Goal: Information Seeking & Learning: Learn about a topic

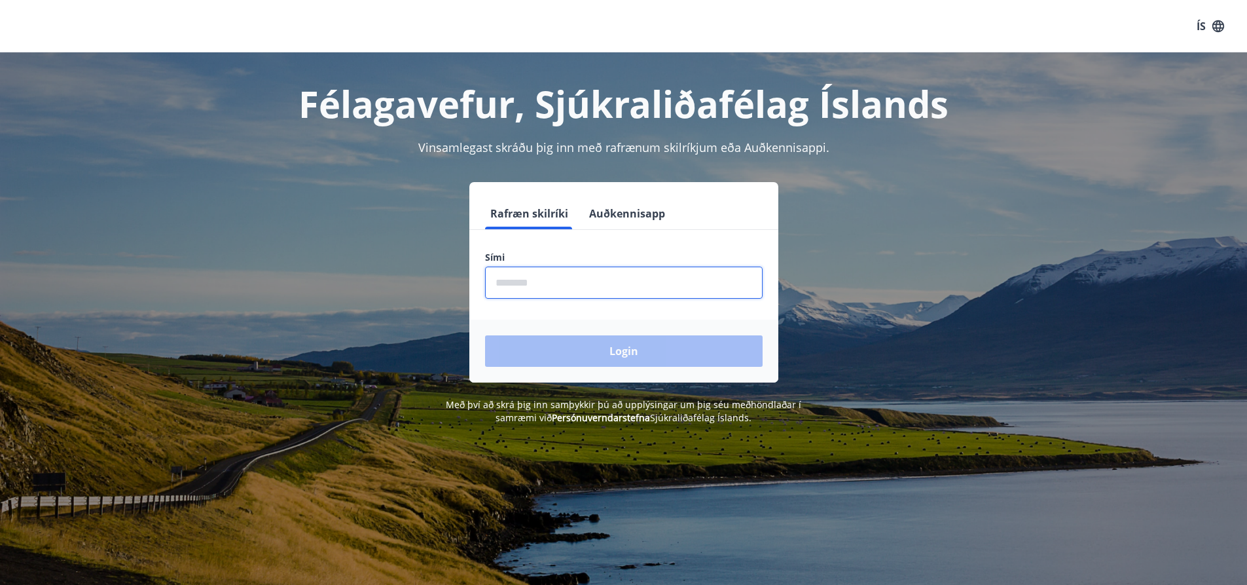
click at [508, 281] on input "phone" at bounding box center [624, 283] width 278 height 32
type input "********"
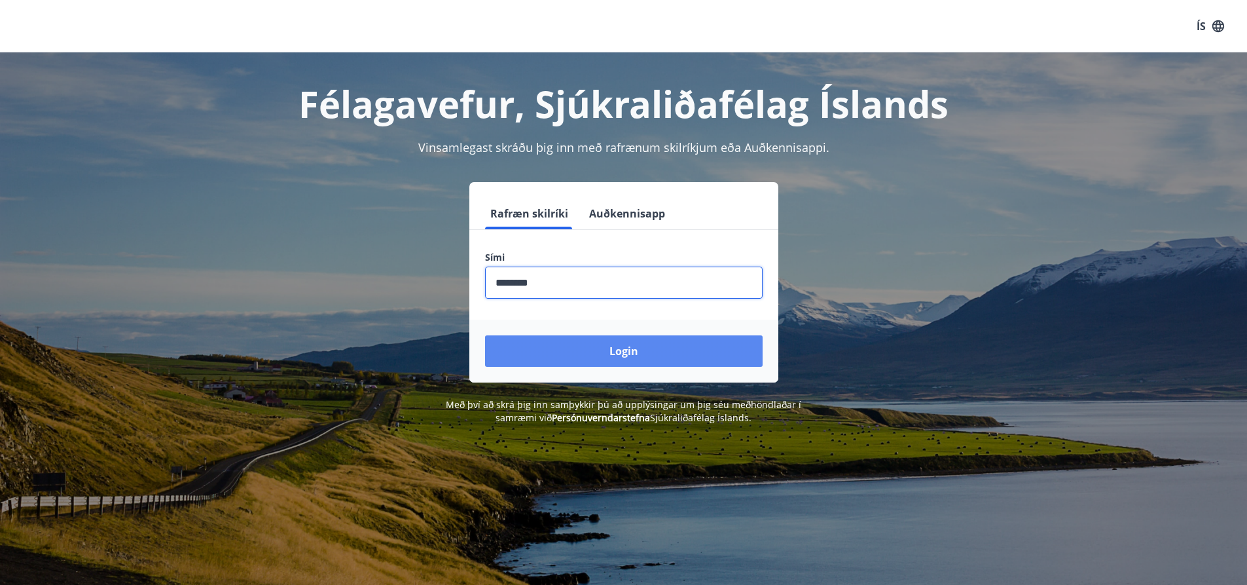
click at [646, 356] on button "Login" at bounding box center [624, 350] width 278 height 31
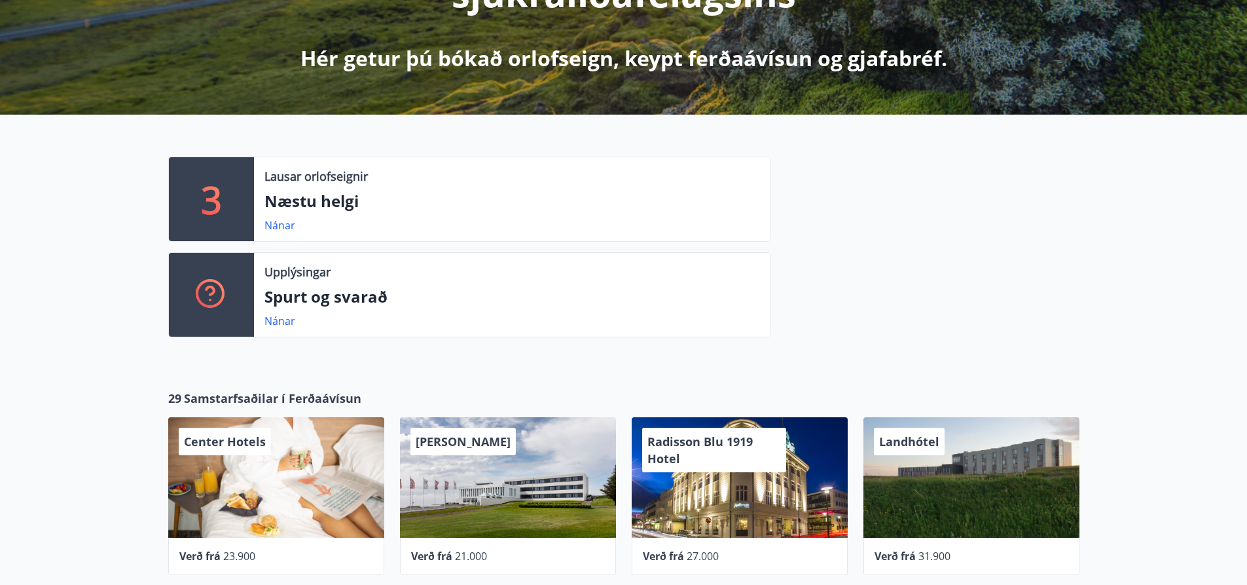
scroll to position [327, 0]
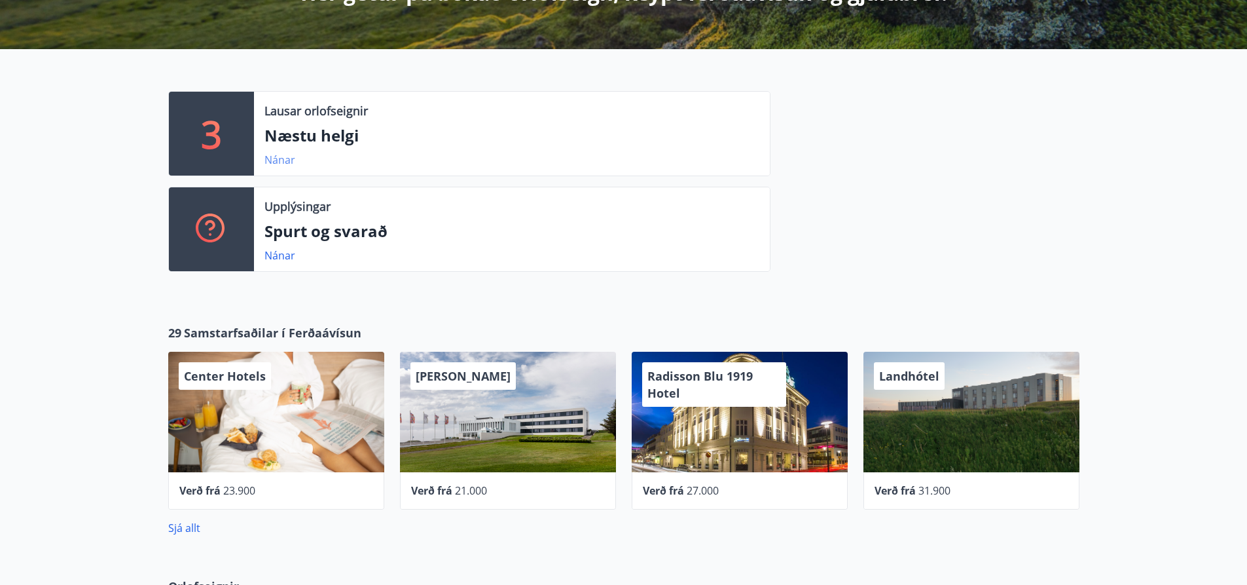
click at [284, 159] on link "Nánar" at bounding box center [280, 160] width 31 height 14
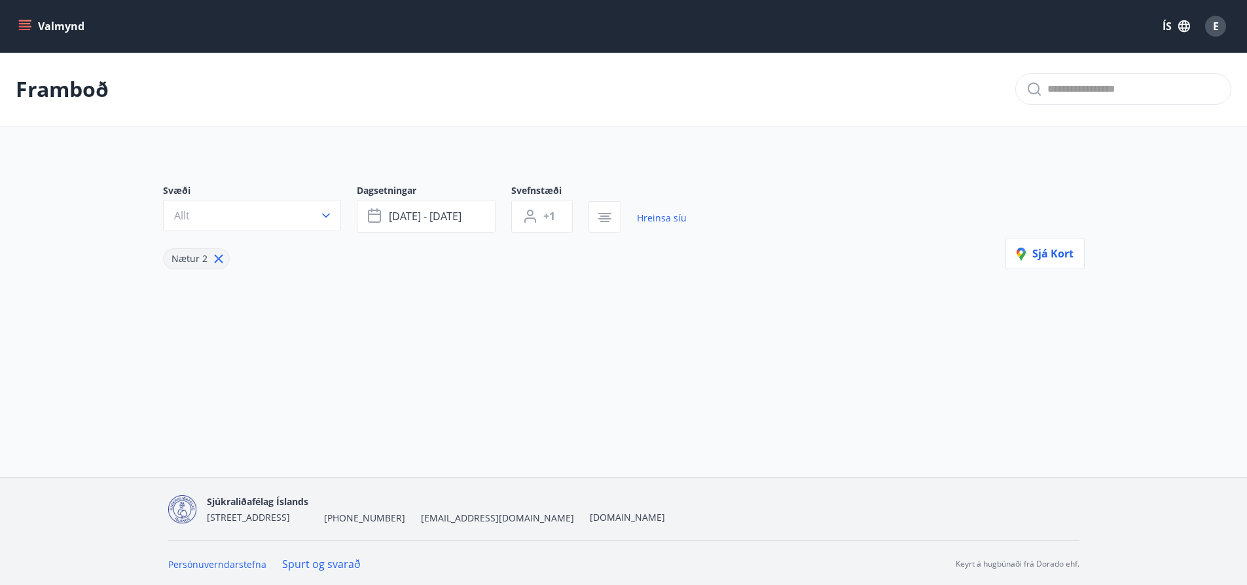
type input "*"
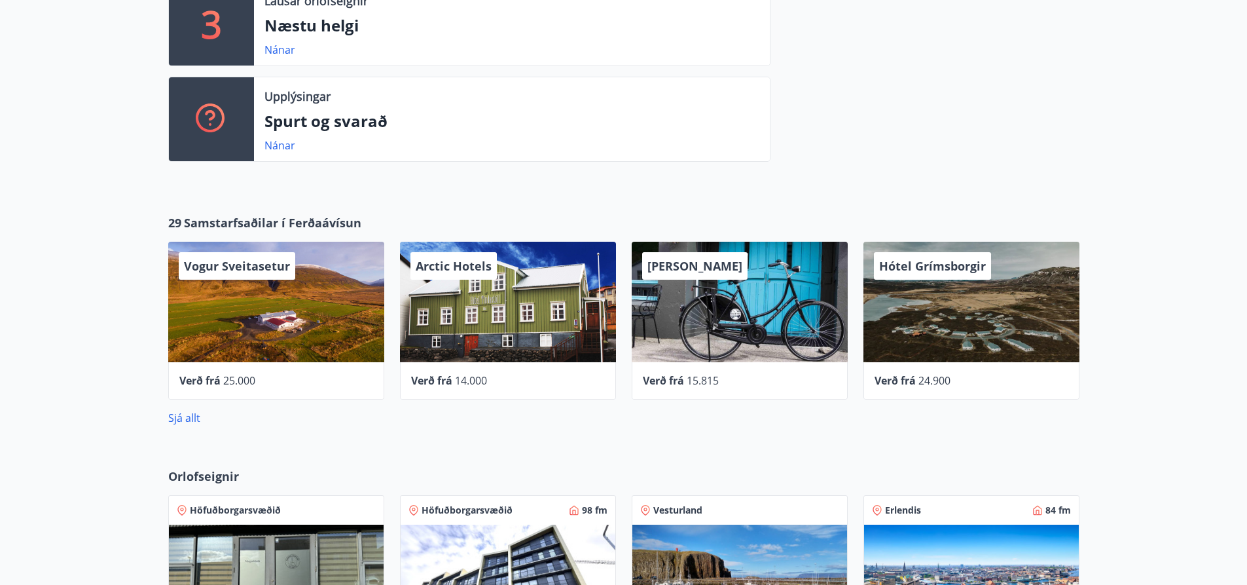
scroll to position [322, 0]
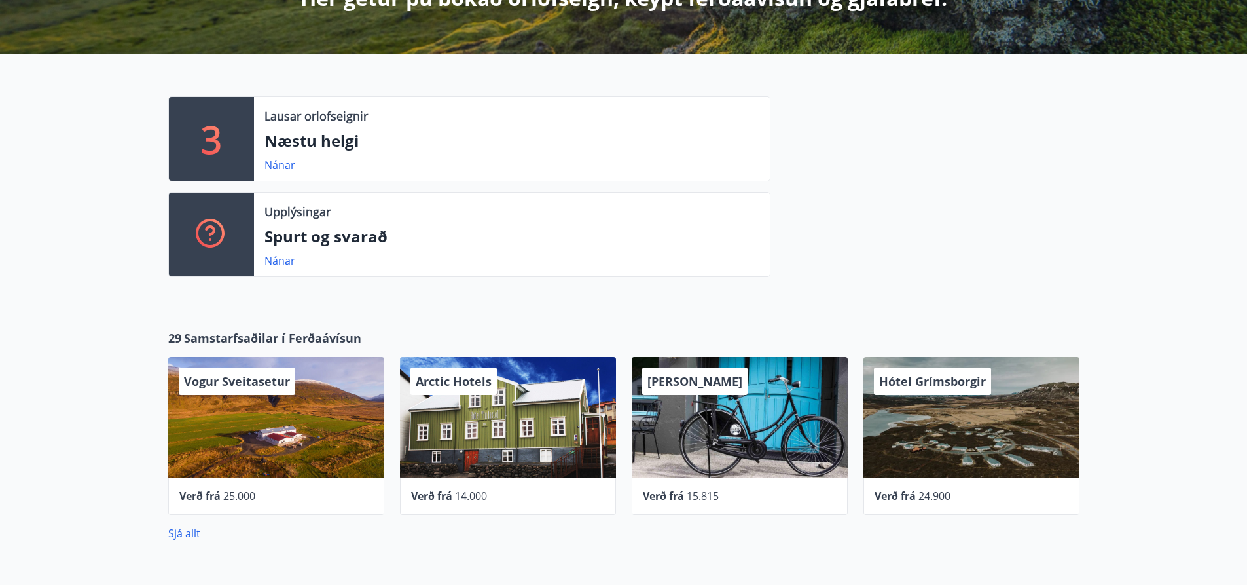
click at [225, 136] on div "3" at bounding box center [211, 139] width 85 height 84
click at [282, 162] on link "Nánar" at bounding box center [280, 165] width 31 height 14
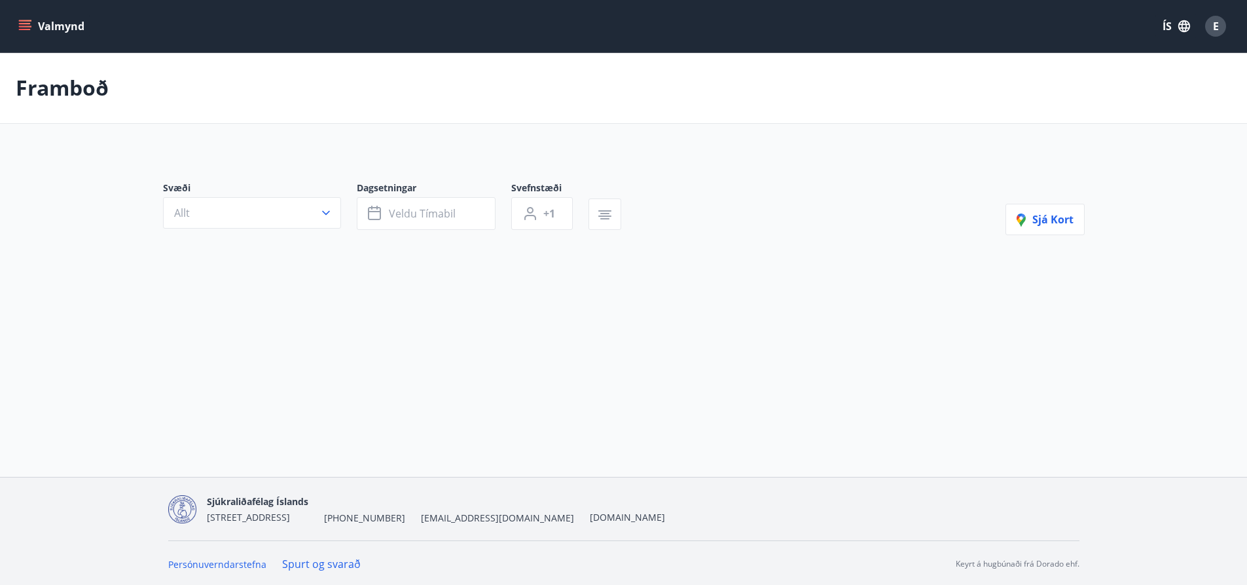
type input "*"
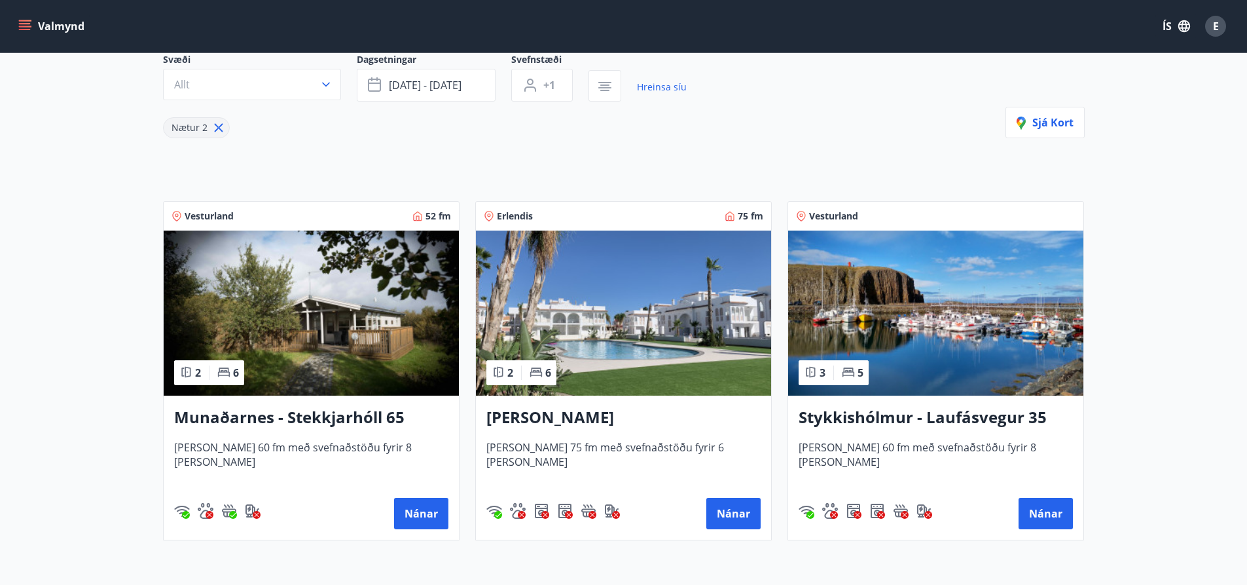
scroll to position [196, 0]
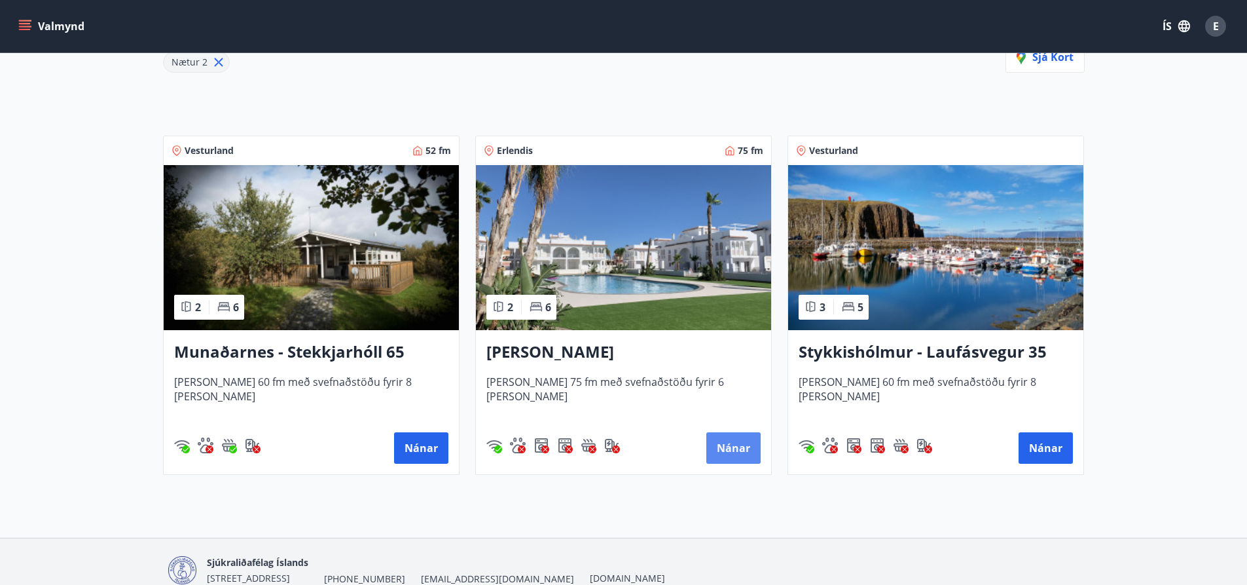
click at [741, 445] on button "Nánar" at bounding box center [734, 447] width 54 height 31
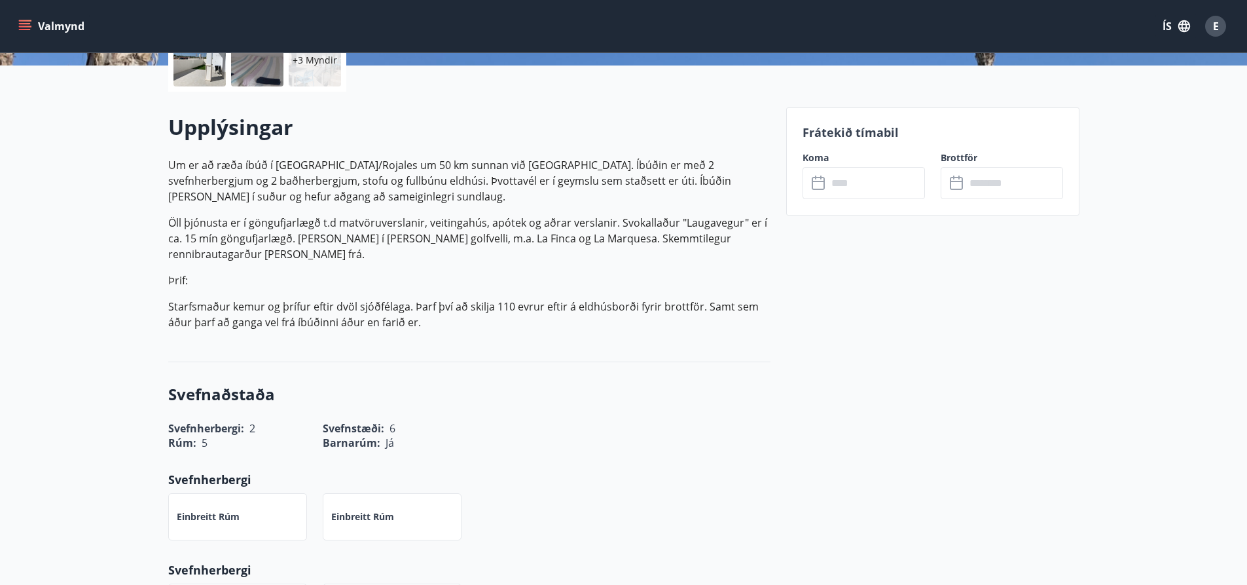
scroll to position [131, 0]
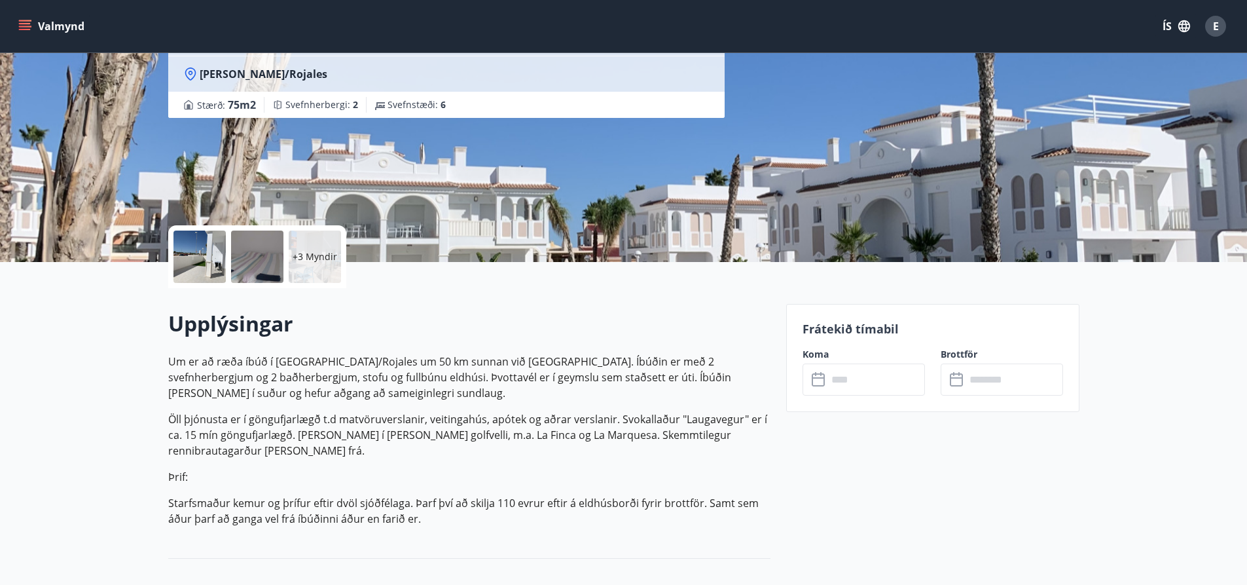
click at [824, 378] on icon at bounding box center [818, 377] width 13 height 1
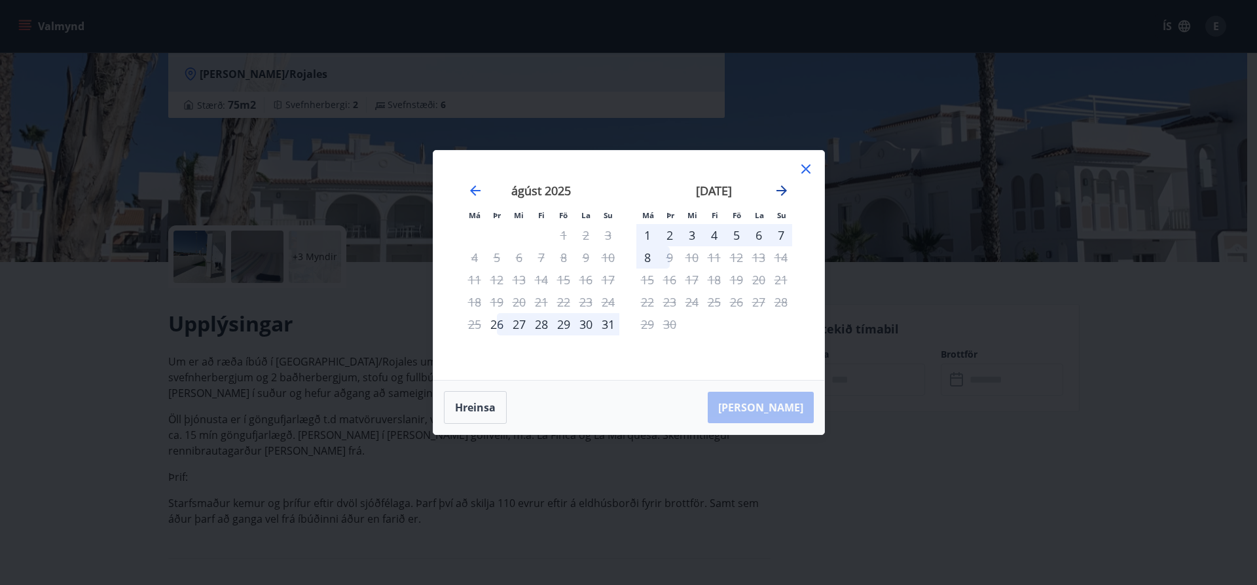
click at [784, 193] on icon "Move forward to switch to the next month." at bounding box center [782, 190] width 10 height 10
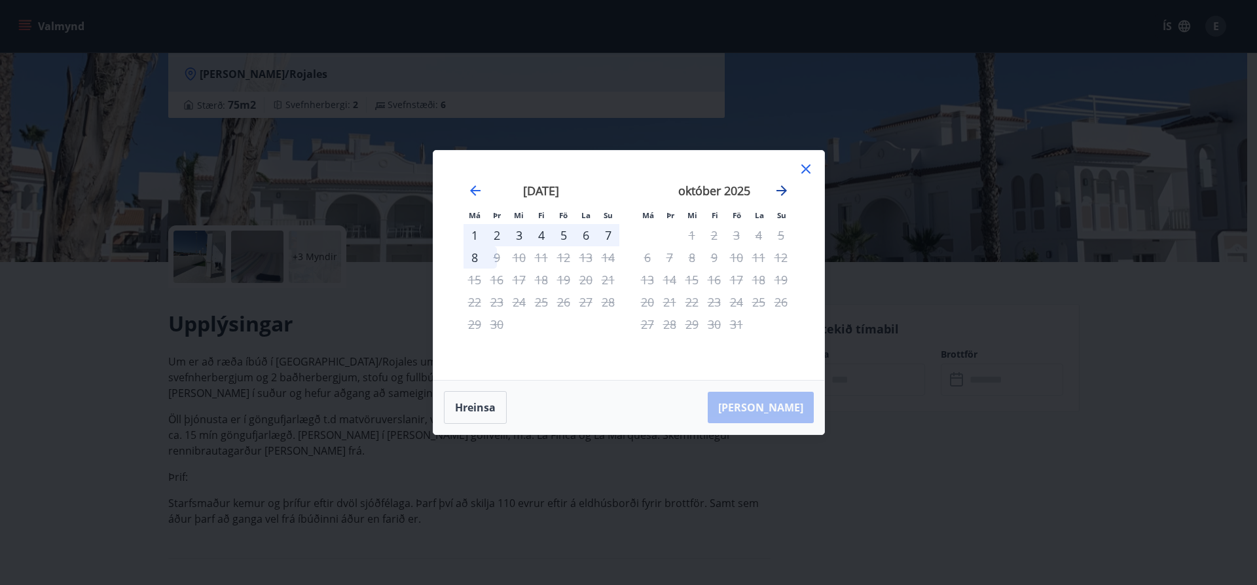
click at [784, 193] on icon "Move forward to switch to the next month." at bounding box center [782, 190] width 10 height 10
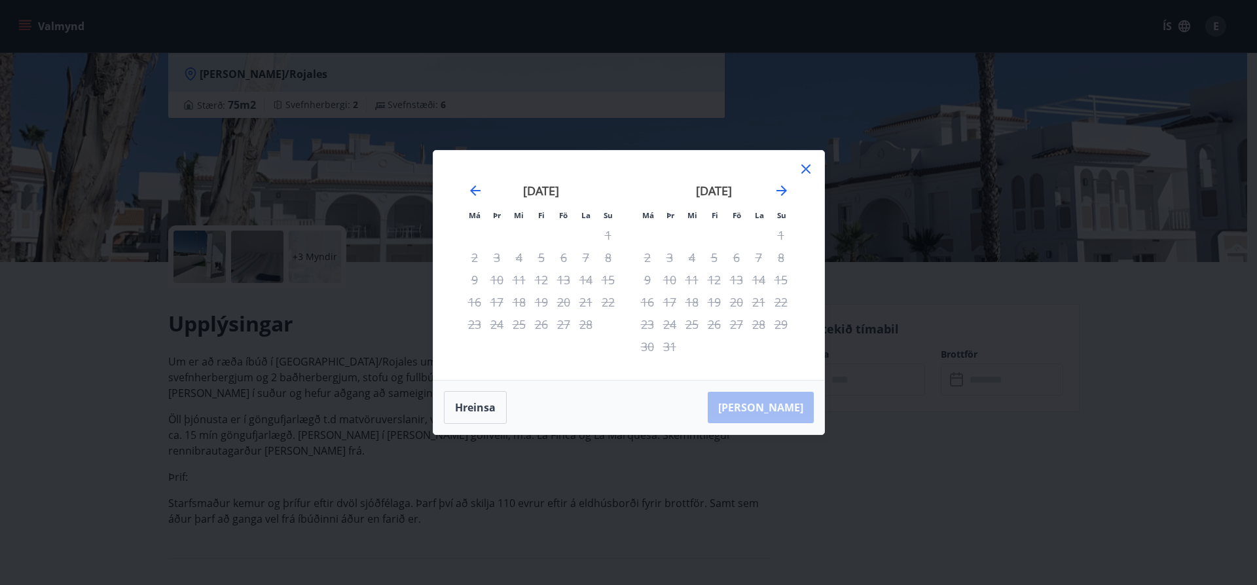
click at [736, 302] on div "20" at bounding box center [737, 302] width 22 height 22
click at [782, 191] on icon "Move forward to switch to the next month." at bounding box center [782, 190] width 10 height 10
click at [471, 190] on icon "Move backward to switch to the previous month." at bounding box center [475, 190] width 10 height 10
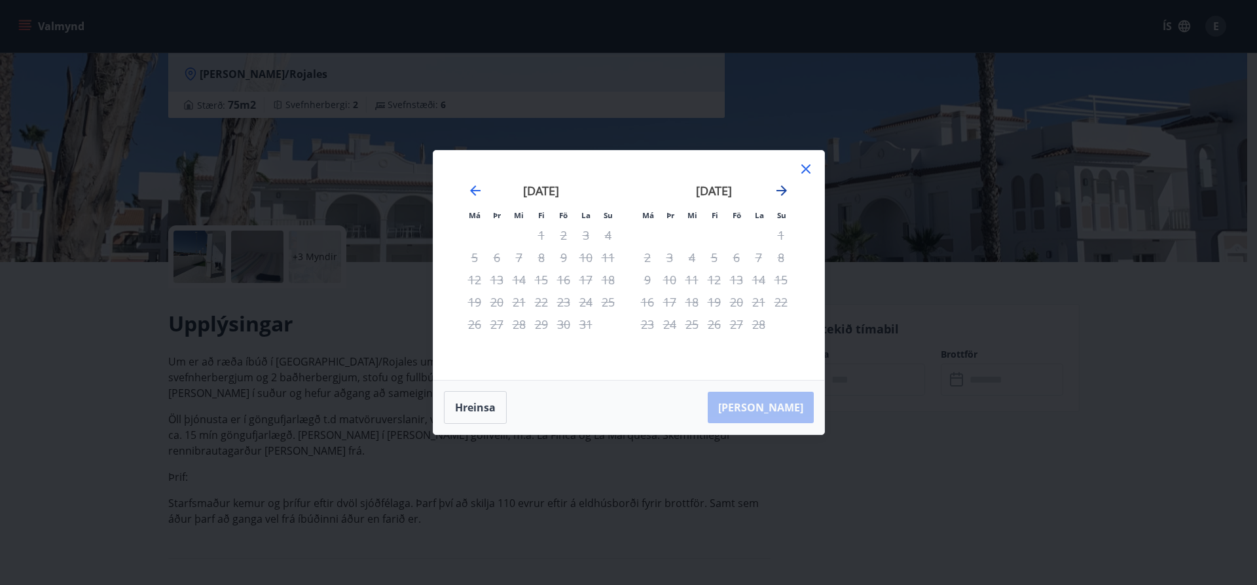
click at [779, 184] on icon "Move forward to switch to the next month." at bounding box center [782, 191] width 16 height 16
click at [786, 189] on icon "Move forward to switch to the next month." at bounding box center [782, 191] width 16 height 16
click at [805, 168] on icon at bounding box center [806, 168] width 9 height 9
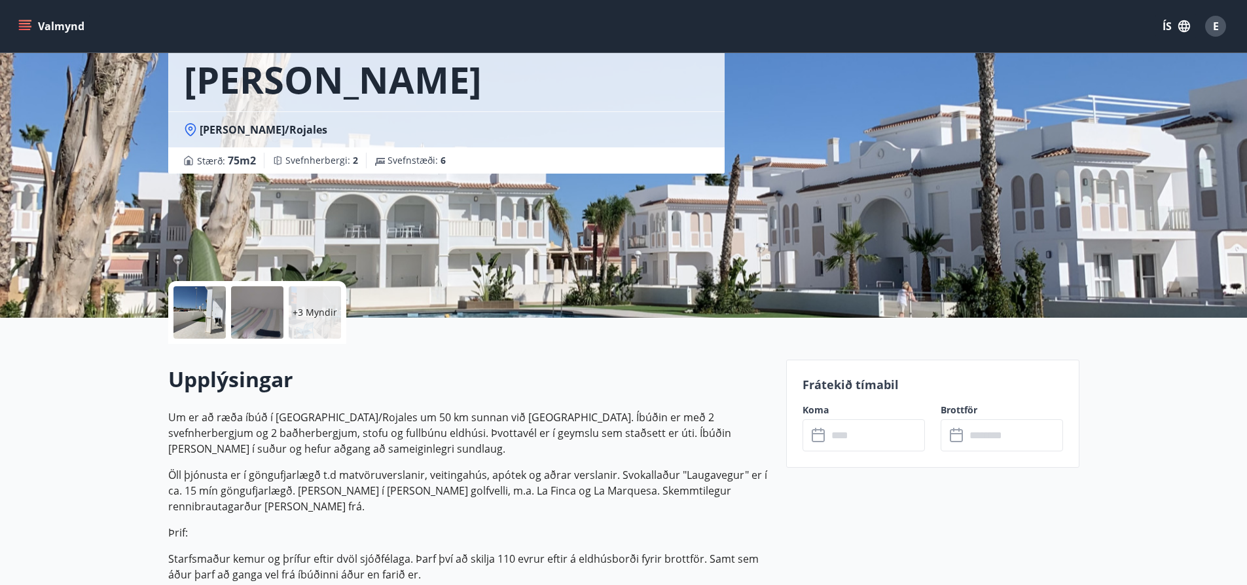
scroll to position [0, 0]
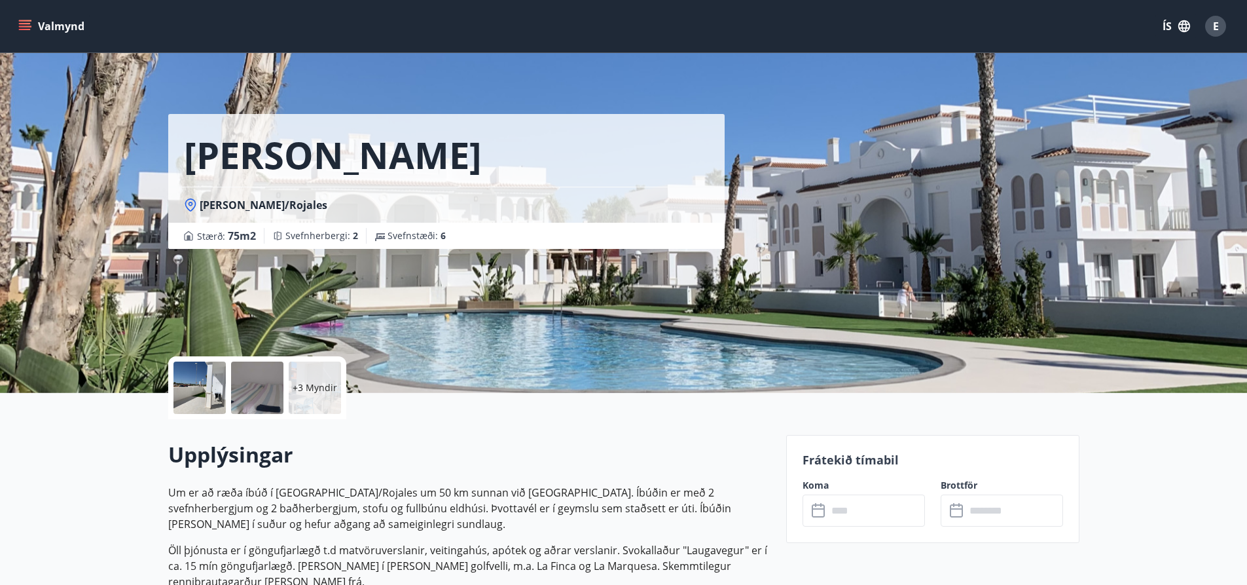
click at [822, 511] on icon at bounding box center [820, 511] width 16 height 16
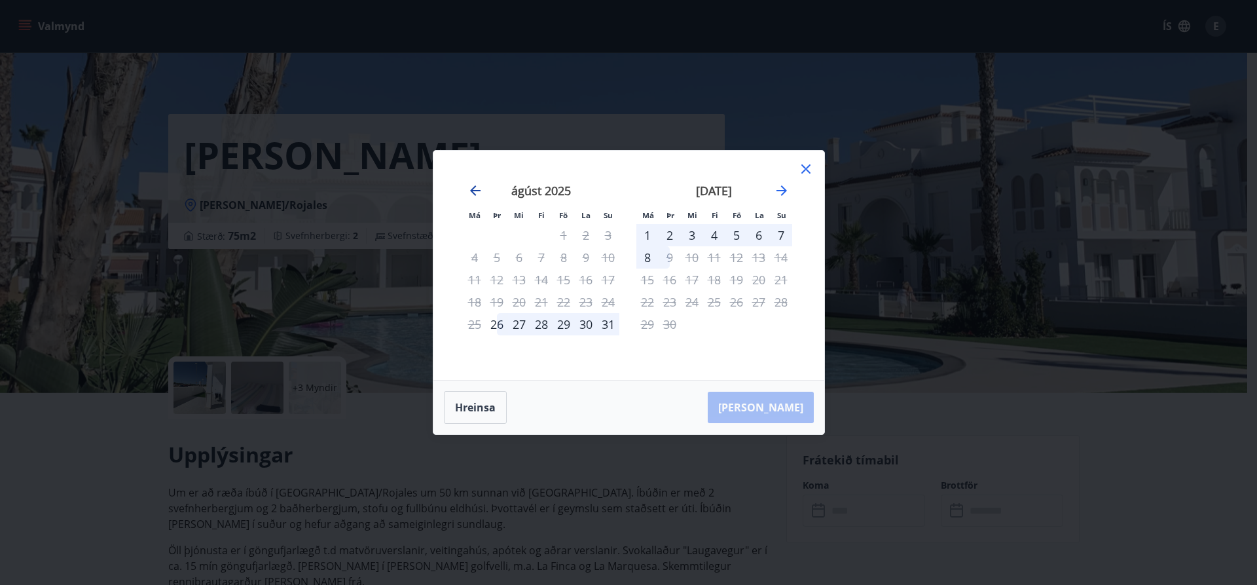
click at [473, 189] on icon "Move backward to switch to the previous month." at bounding box center [475, 190] width 10 height 10
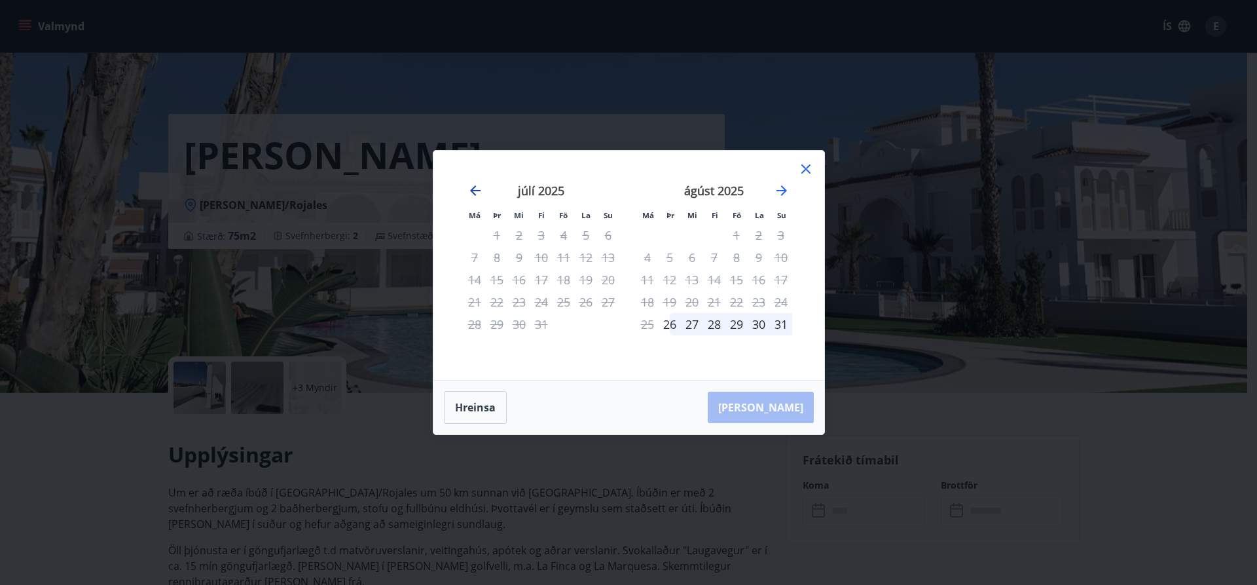
click at [473, 189] on icon "Move backward to switch to the previous month." at bounding box center [475, 190] width 10 height 10
click at [785, 187] on icon "Move forward to switch to the next month." at bounding box center [782, 191] width 16 height 16
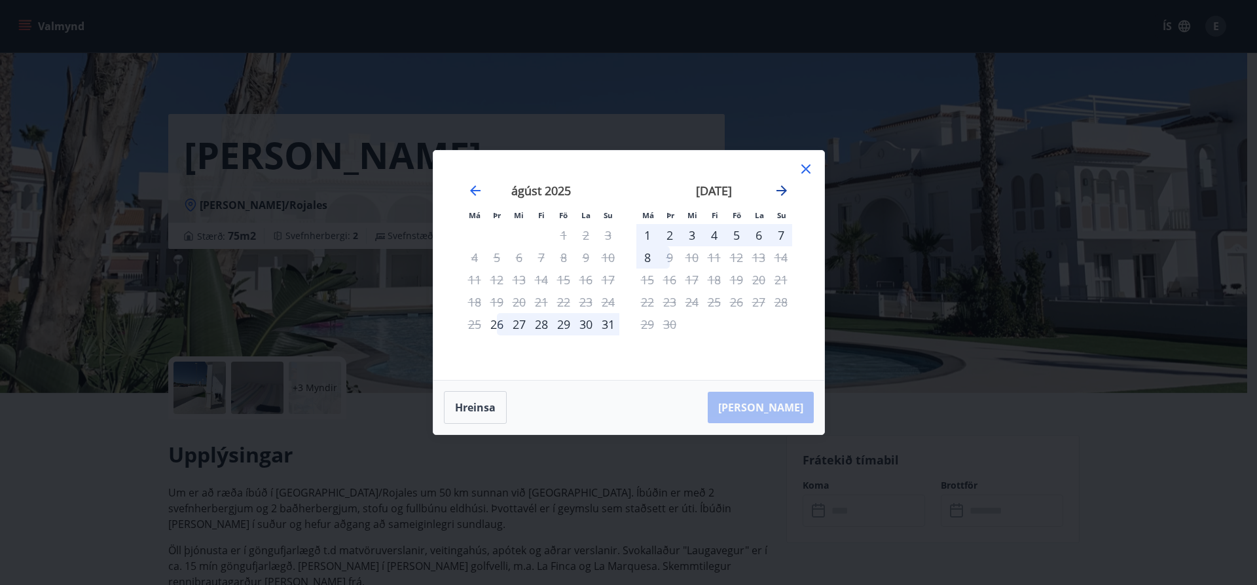
click at [785, 187] on icon "Move forward to switch to the next month." at bounding box center [782, 191] width 16 height 16
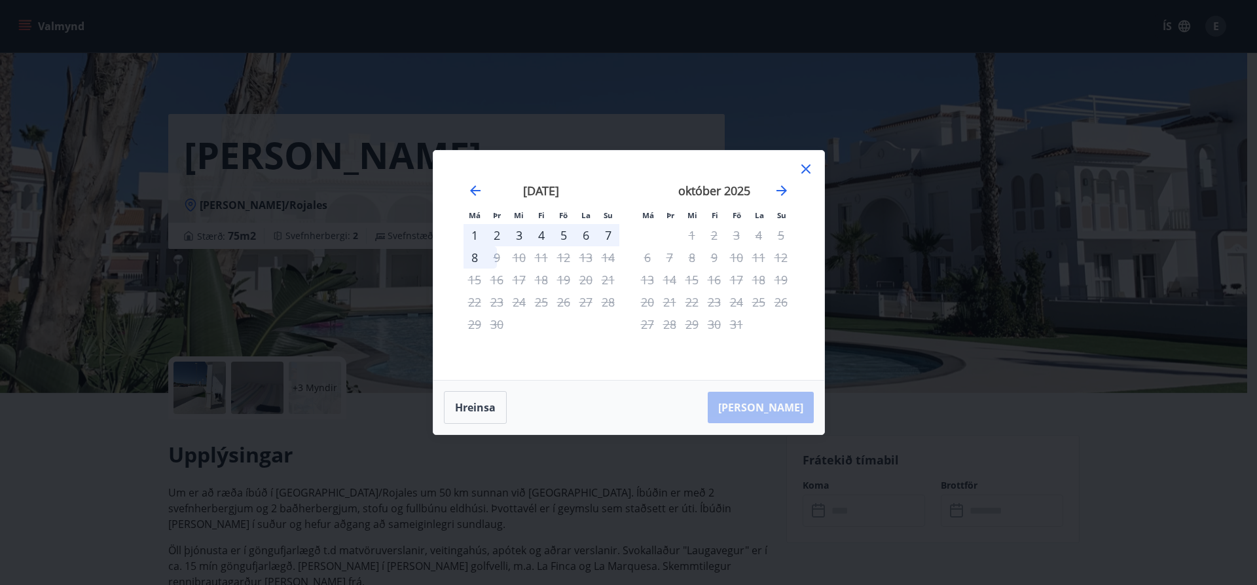
click at [805, 172] on icon at bounding box center [806, 169] width 16 height 16
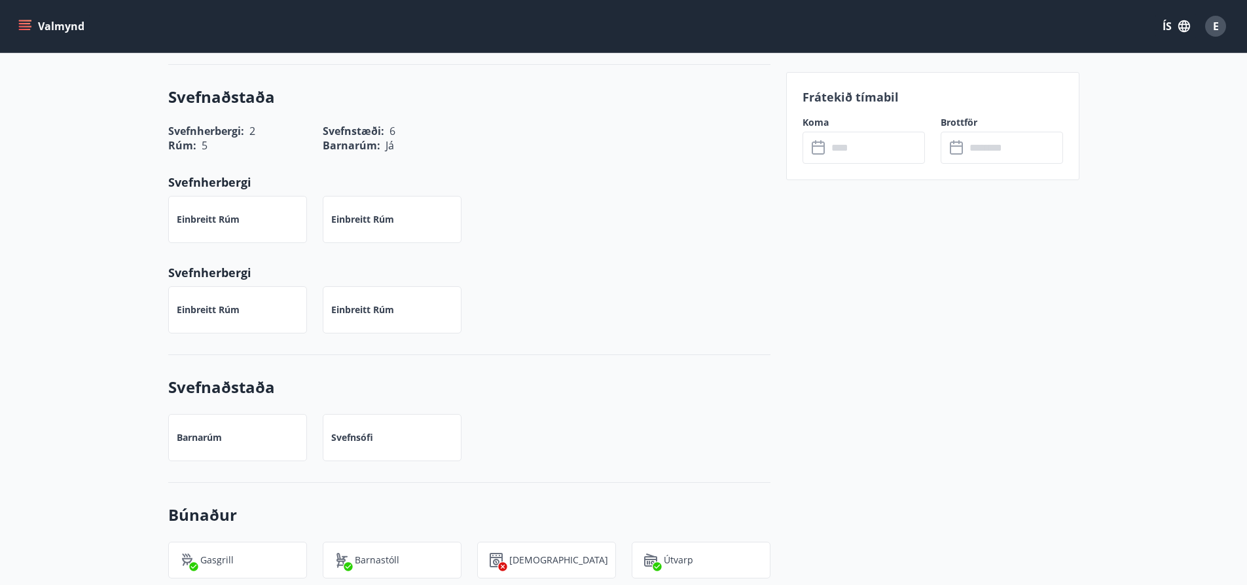
scroll to position [655, 0]
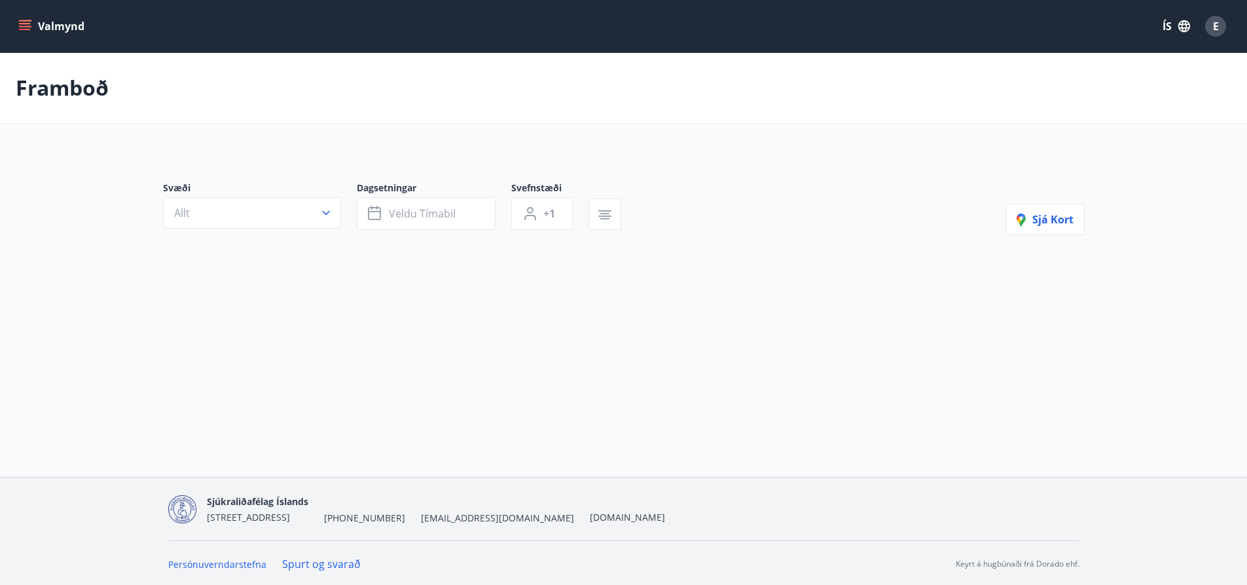
type input "*"
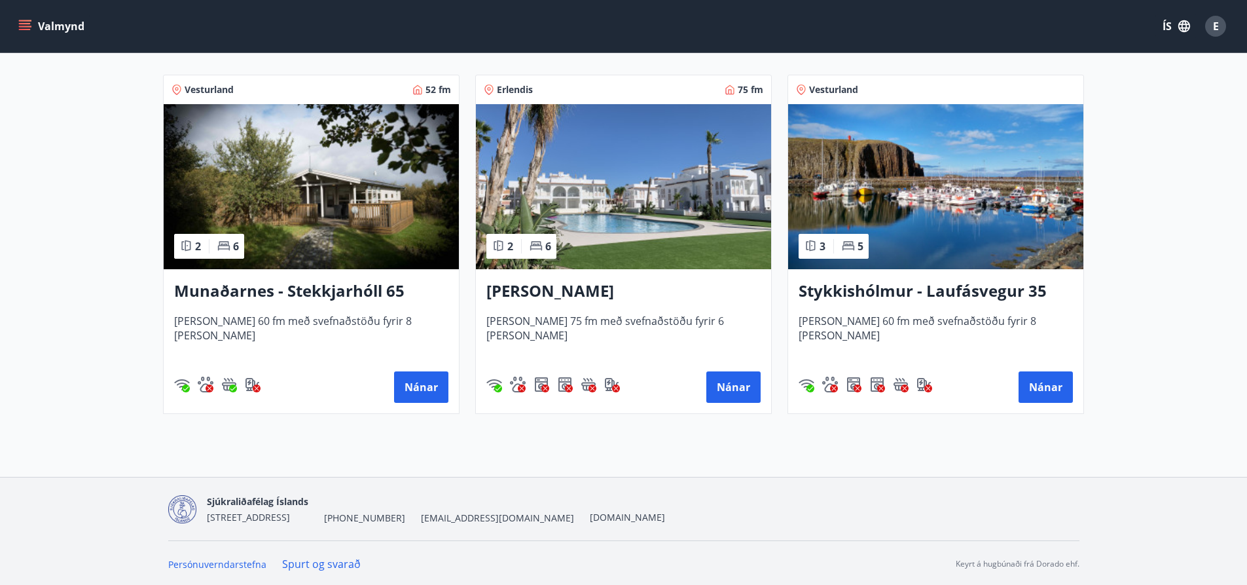
scroll to position [259, 0]
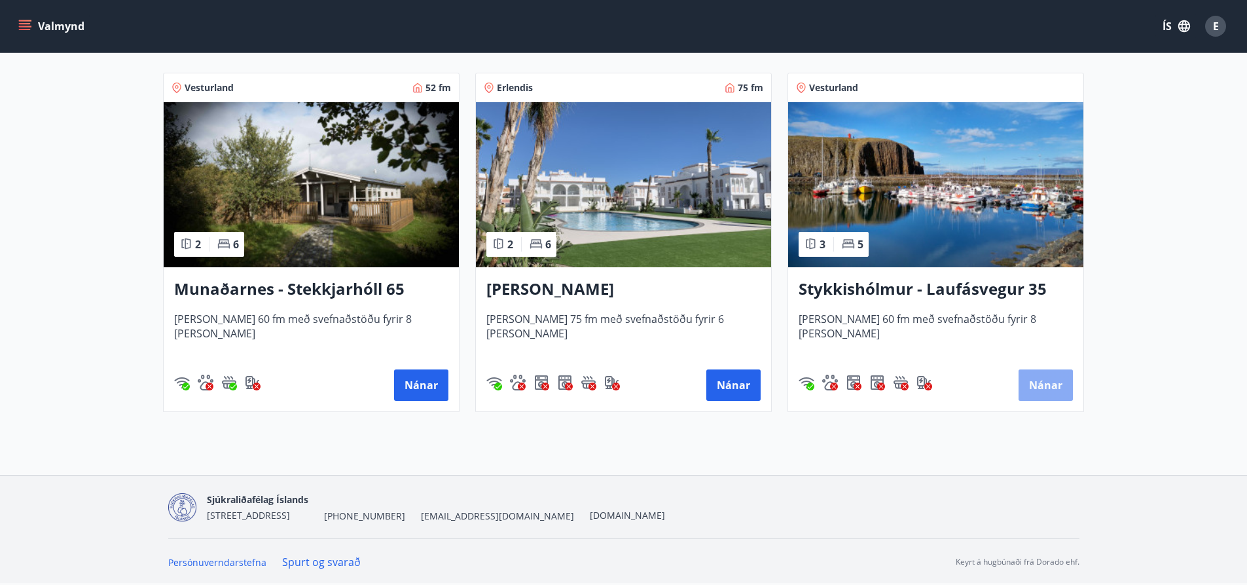
click at [1044, 379] on button "Nánar" at bounding box center [1046, 384] width 54 height 31
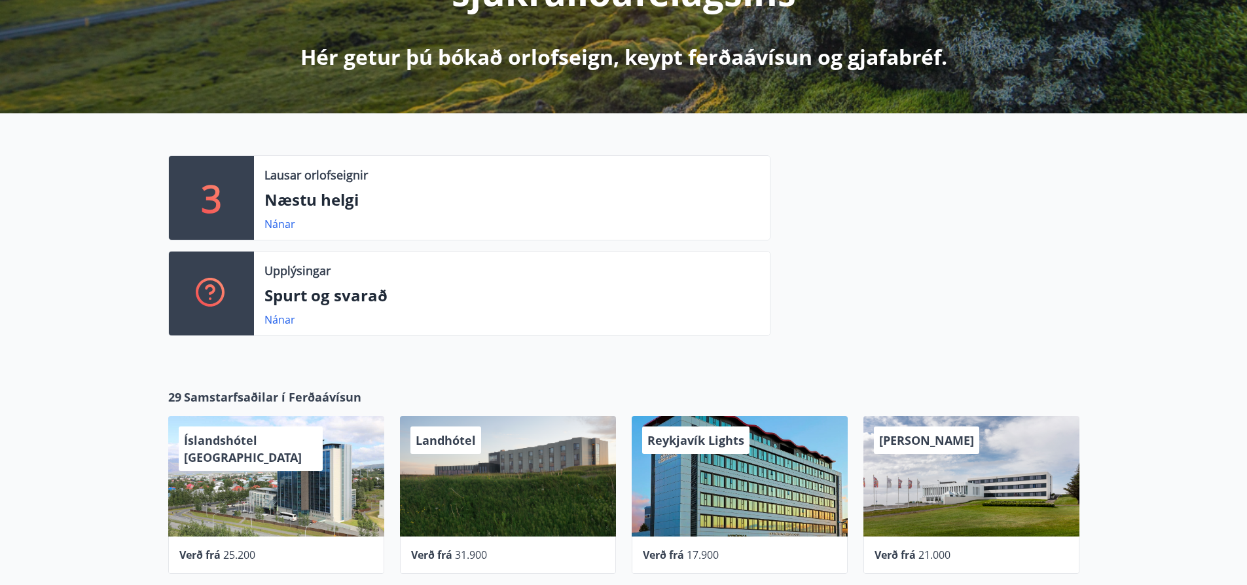
scroll to position [262, 0]
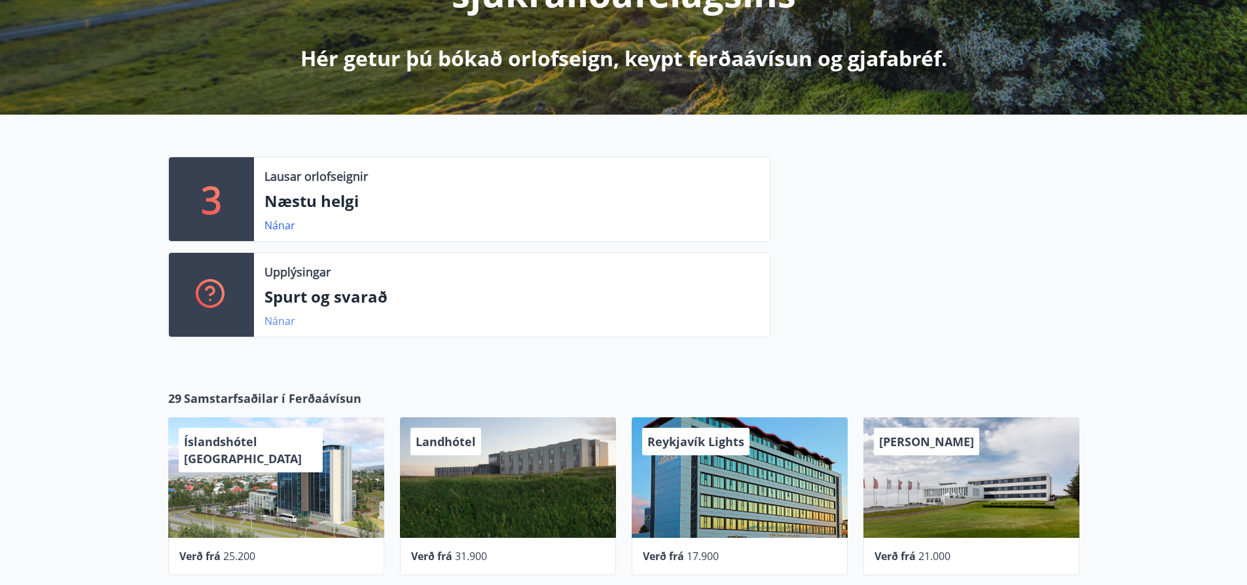
click at [286, 317] on link "Nánar" at bounding box center [280, 321] width 31 height 14
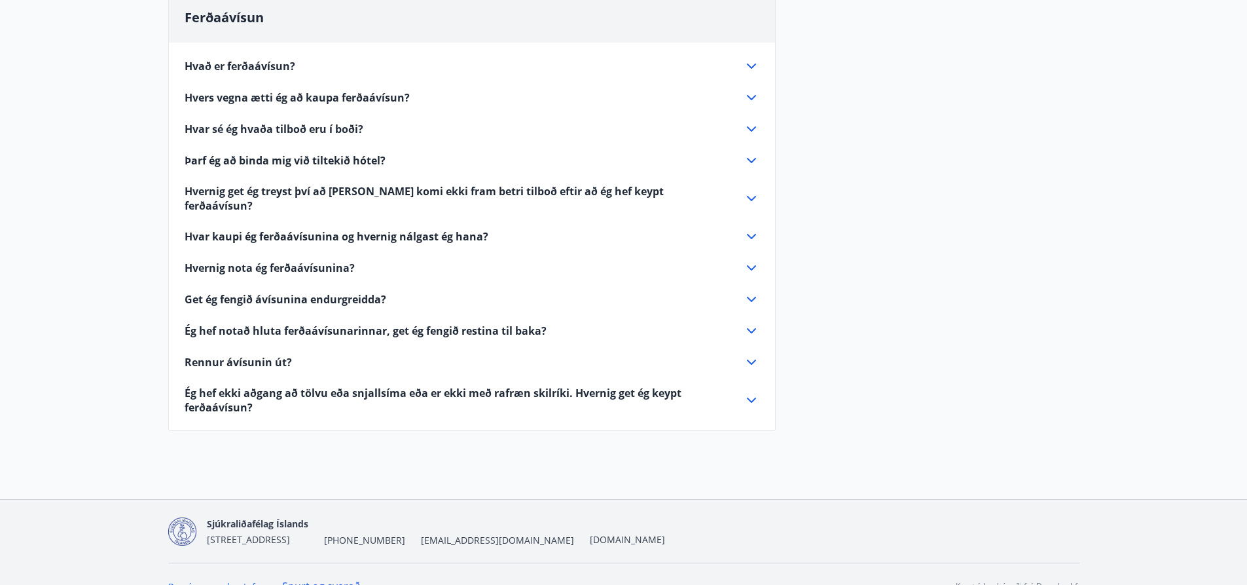
scroll to position [409, 0]
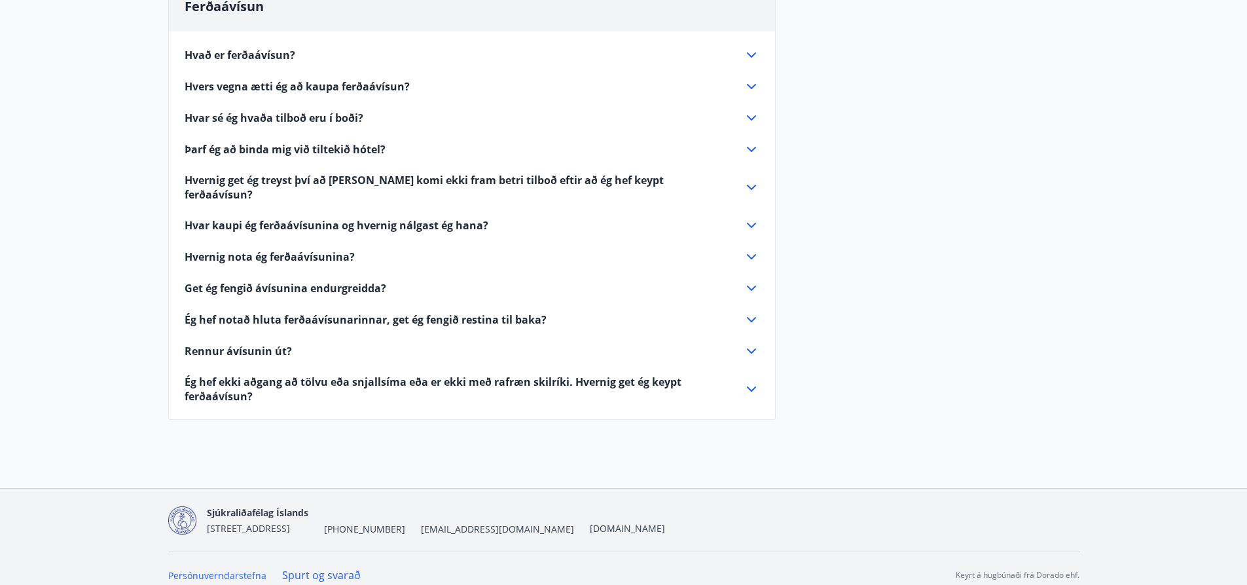
click at [246, 344] on span "Rennur ávísunin út?" at bounding box center [238, 351] width 107 height 14
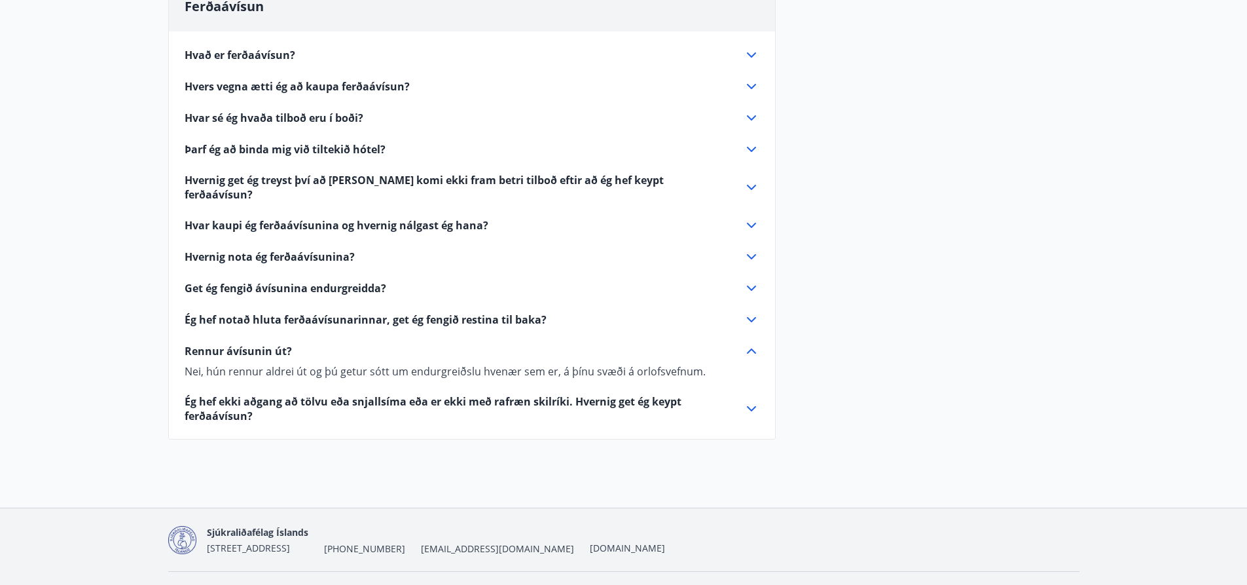
click at [635, 394] on span "Ég hef ekki aðgang að tölvu eða snjallsíma eða er ekki með rafræn skilríki. Hve…" at bounding box center [457, 408] width 544 height 29
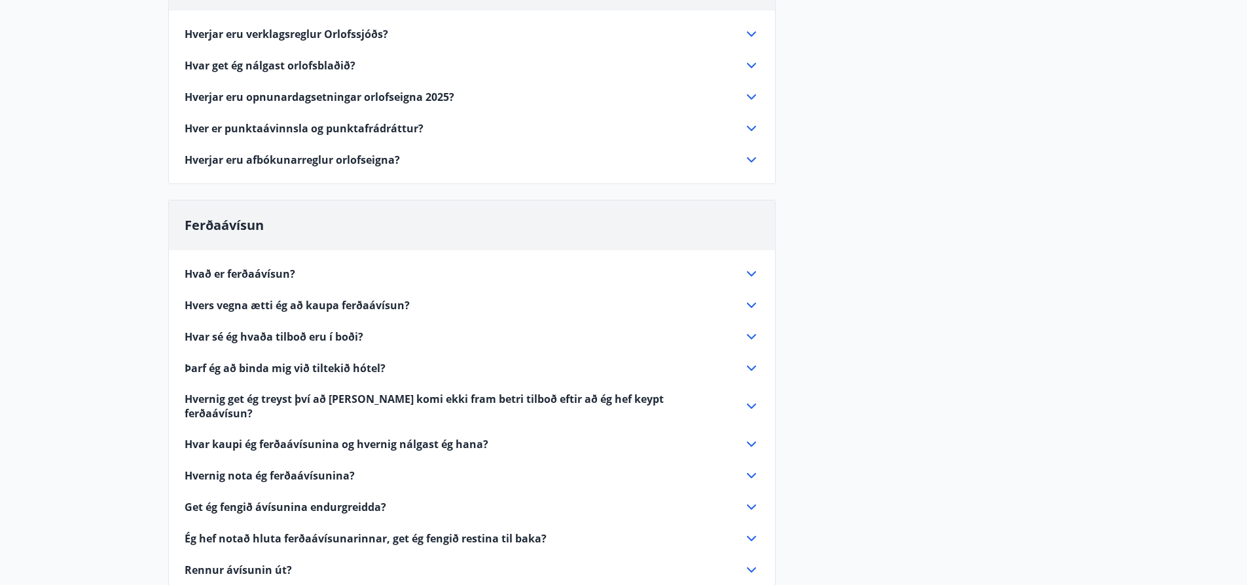
scroll to position [196, 0]
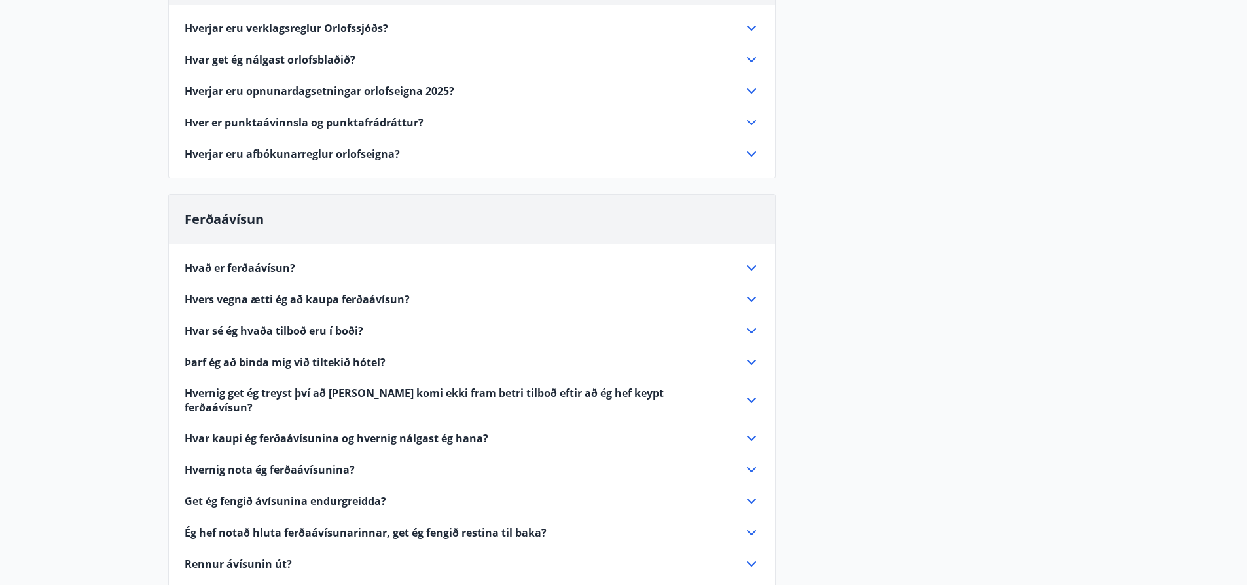
click at [208, 268] on span "Hvað er ferðaávísun?" at bounding box center [240, 268] width 111 height 14
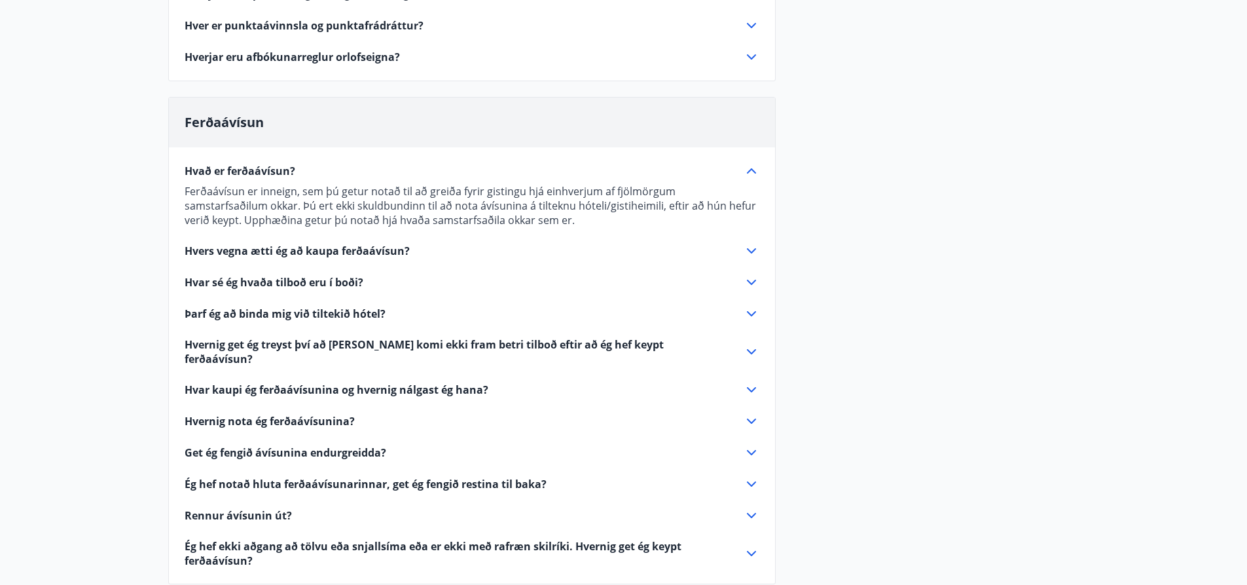
scroll to position [327, 0]
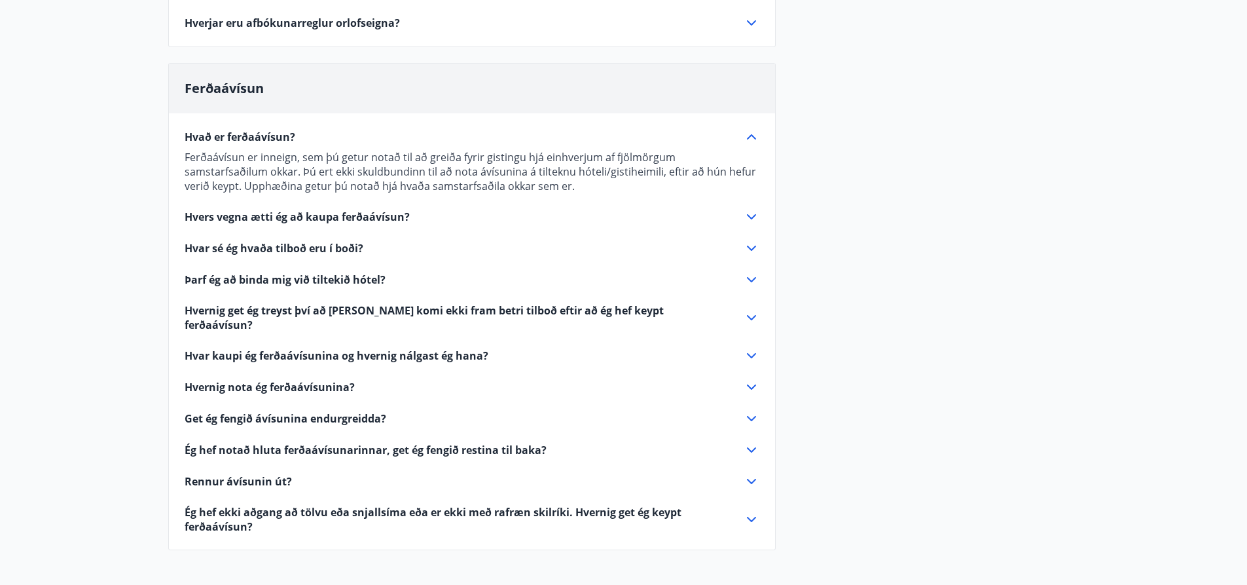
click at [250, 217] on span "Hvers vegna ætti ég að kaupa ferðaávísun?" at bounding box center [297, 217] width 225 height 14
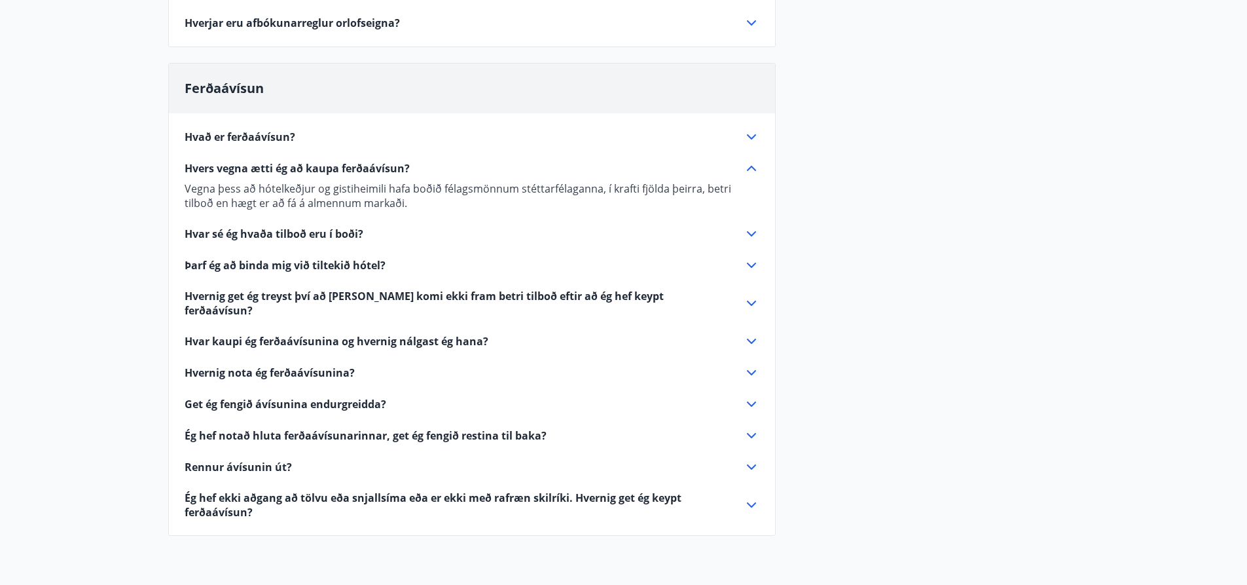
click at [296, 234] on span "Hvar sé ég hvaða tilboð eru í boði?" at bounding box center [274, 234] width 179 height 14
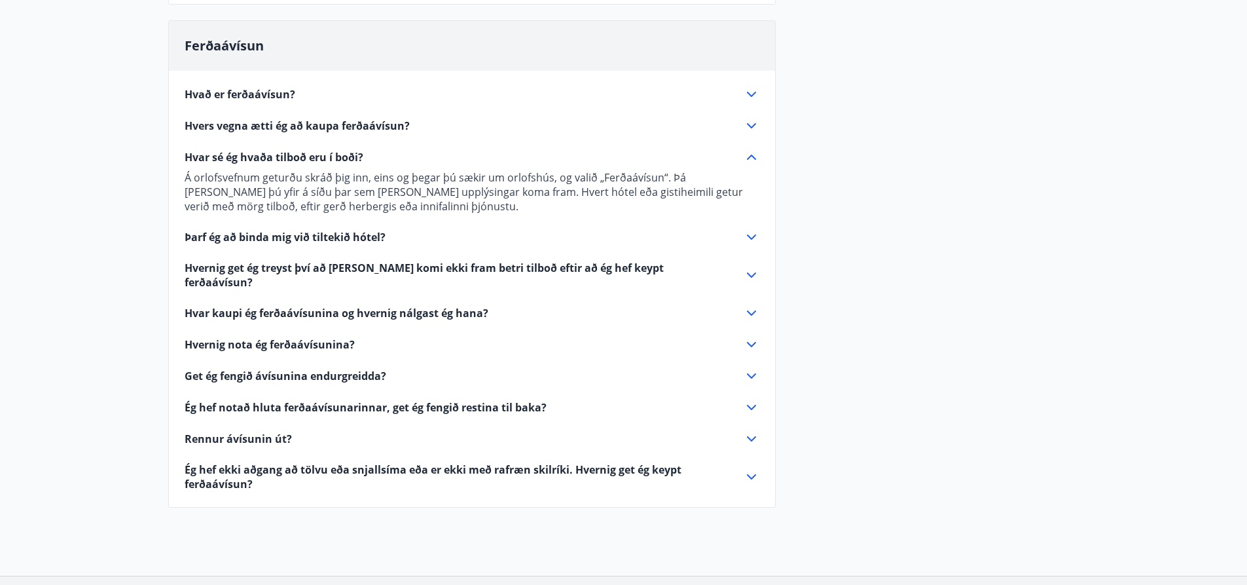
scroll to position [393, 0]
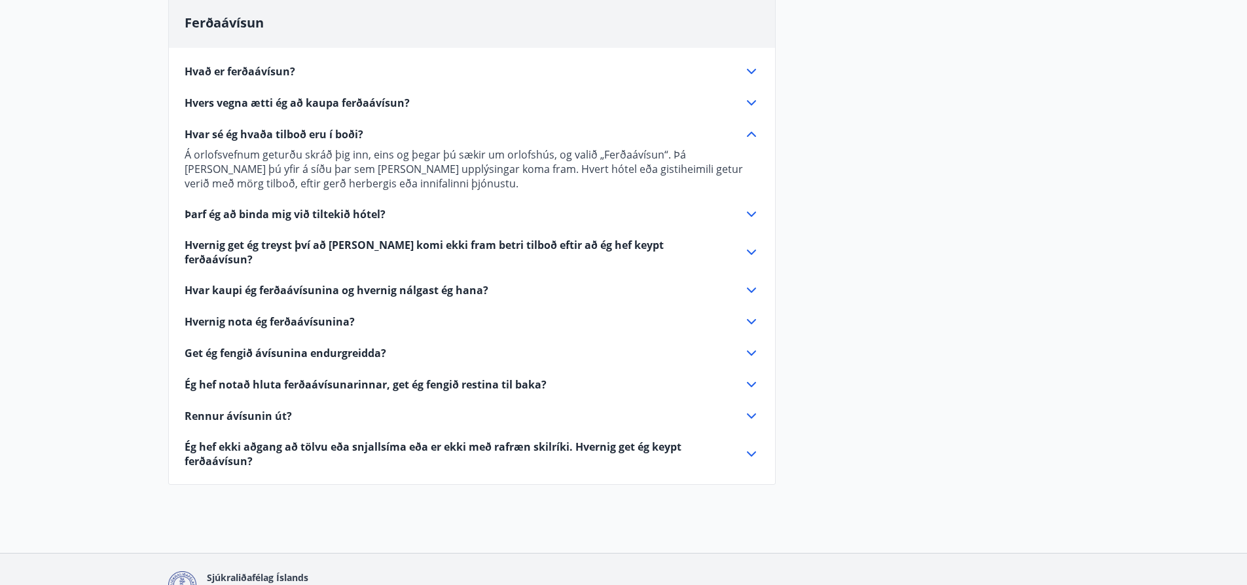
click at [348, 212] on span "Þarf ég að binda mig við tiltekið hótel?" at bounding box center [285, 214] width 201 height 14
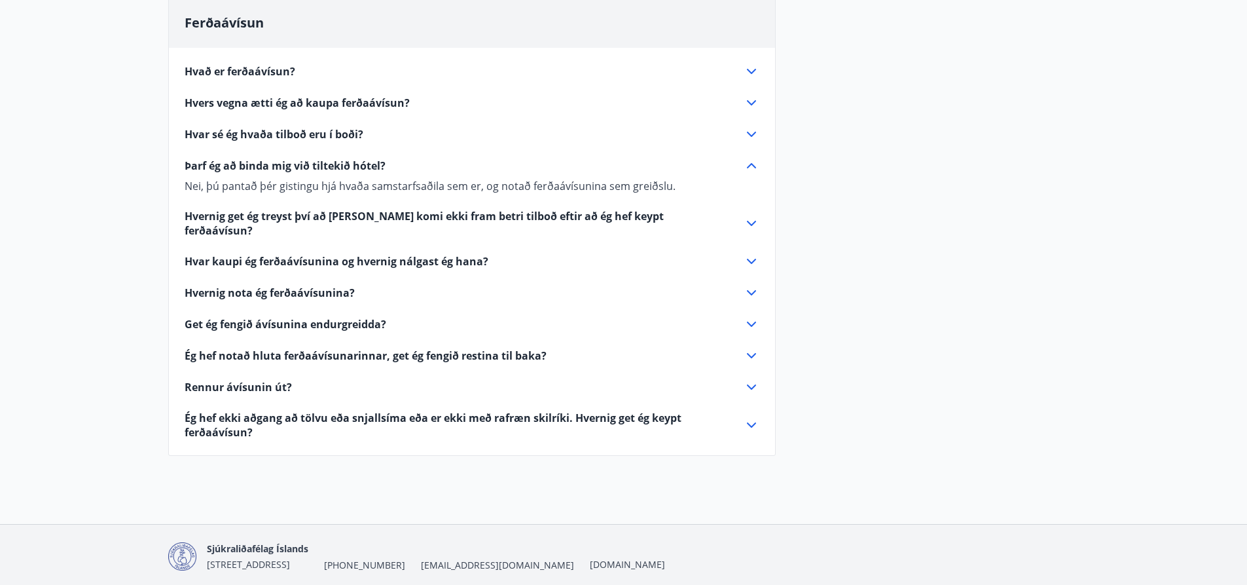
click at [344, 215] on span "Hvernig get ég treyst því að það komi ekki fram betri tilboð eftir að ég hef ke…" at bounding box center [457, 223] width 544 height 29
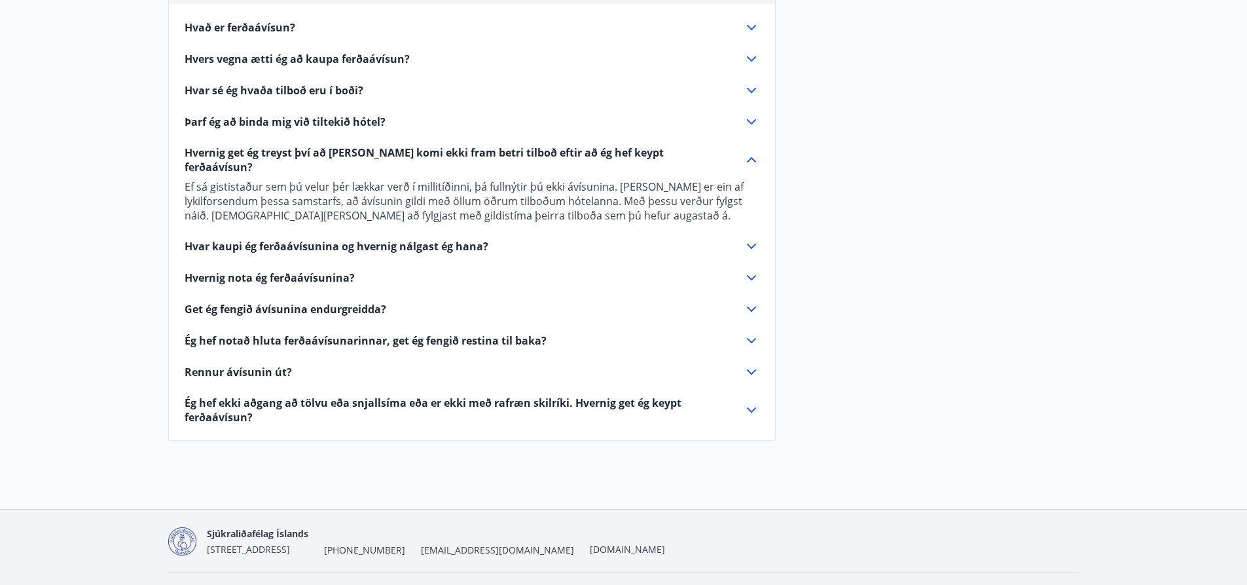
scroll to position [458, 0]
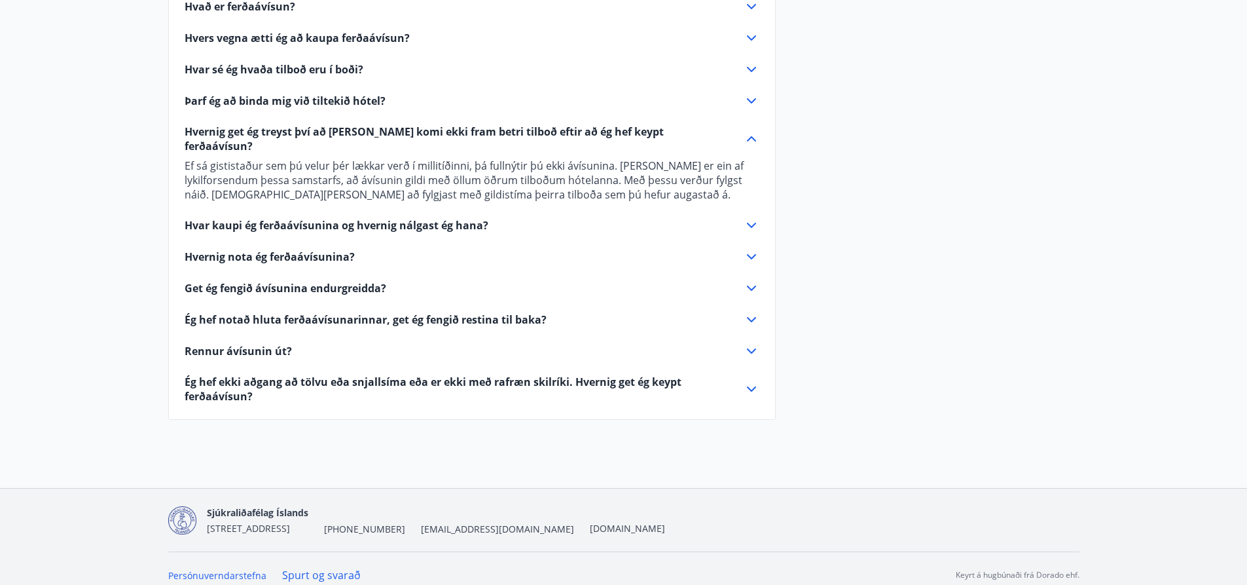
click at [448, 218] on span "Hvar kaupi ég ferðaávísunina og hvernig nálgast ég hana?" at bounding box center [337, 225] width 304 height 14
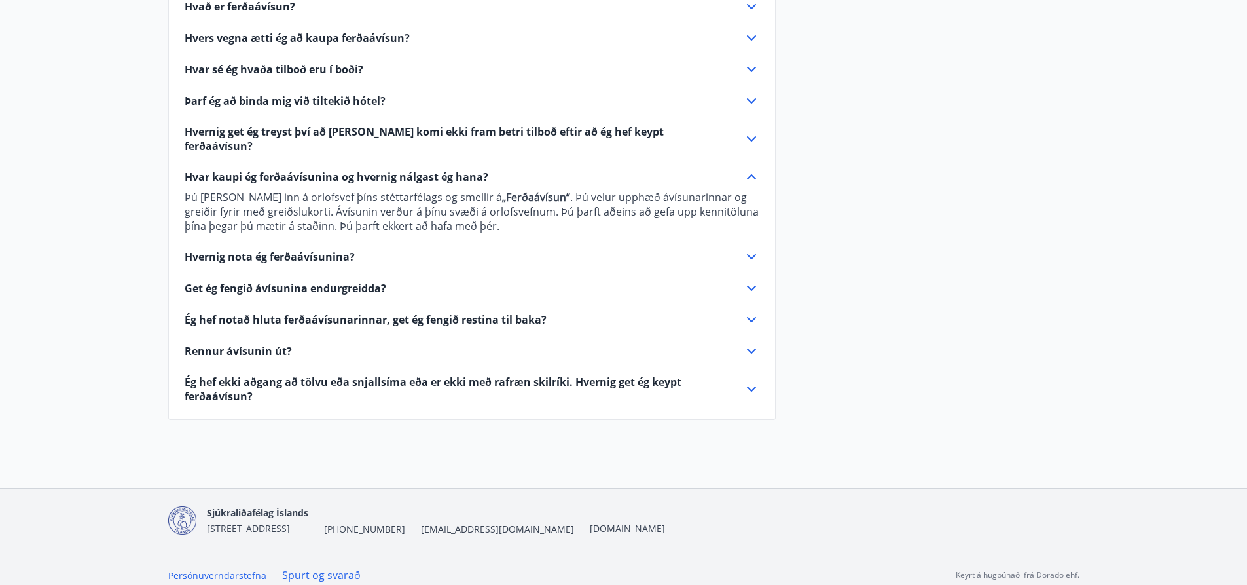
click at [341, 249] on span "Hvernig nota ég ferðaávísunina?" at bounding box center [270, 256] width 170 height 14
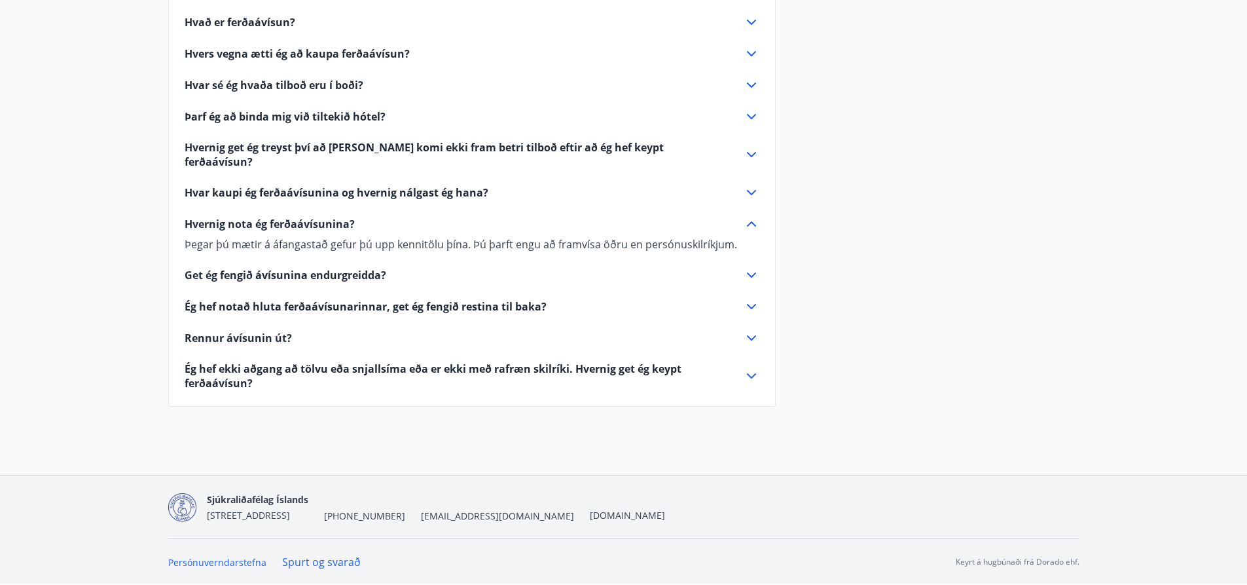
scroll to position [429, 0]
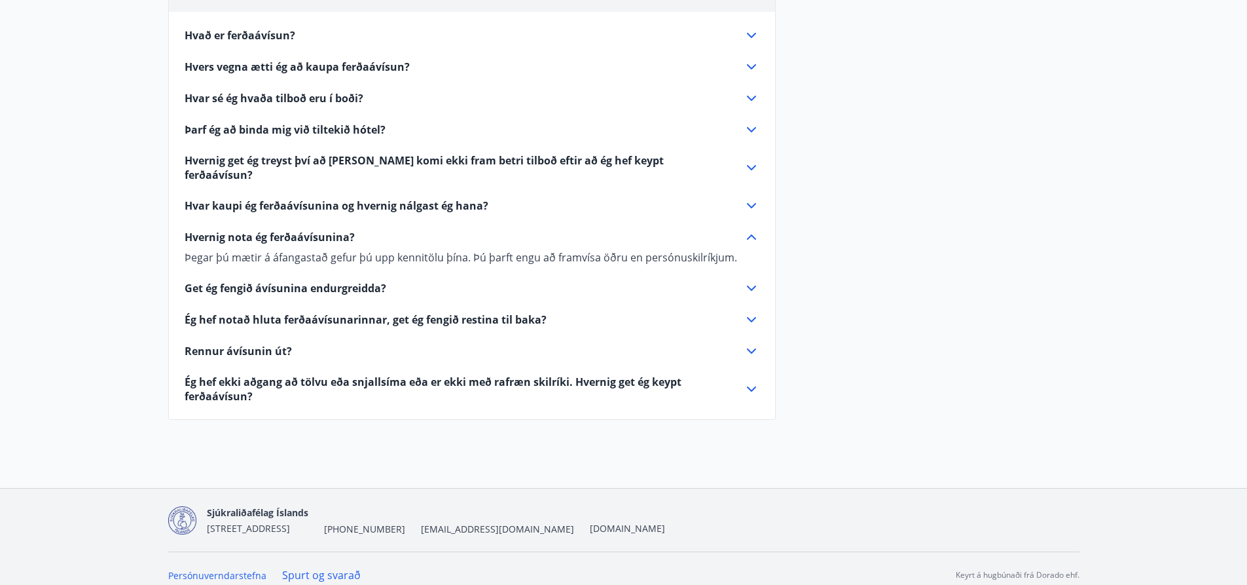
click at [348, 281] on span "Get ég fengið ávísunina endurgreidda?" at bounding box center [286, 288] width 202 height 14
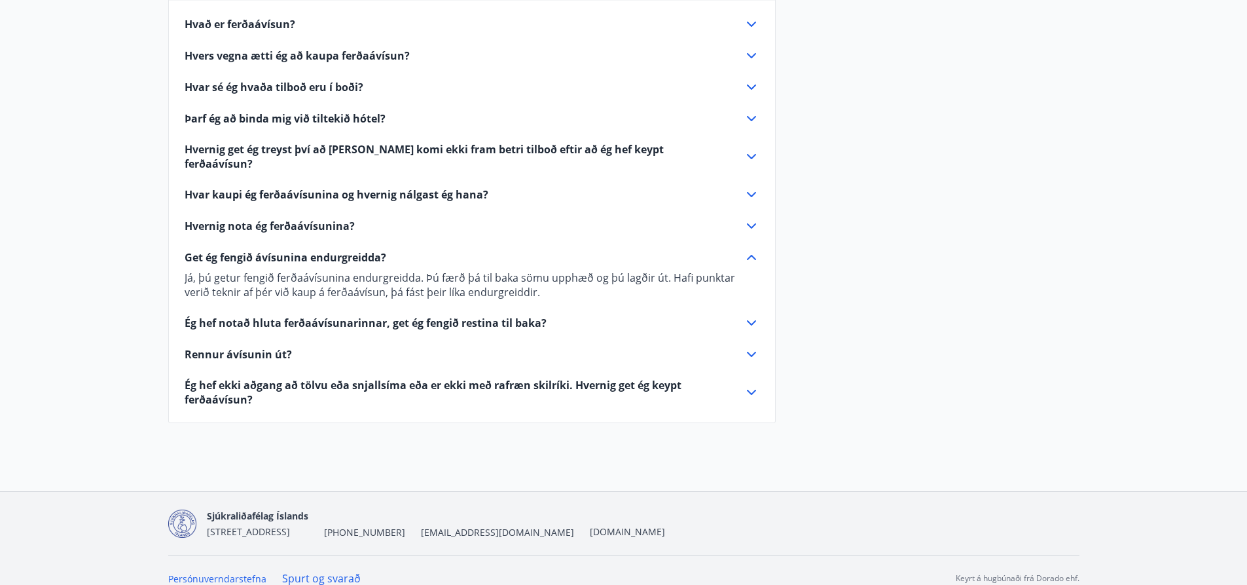
scroll to position [443, 0]
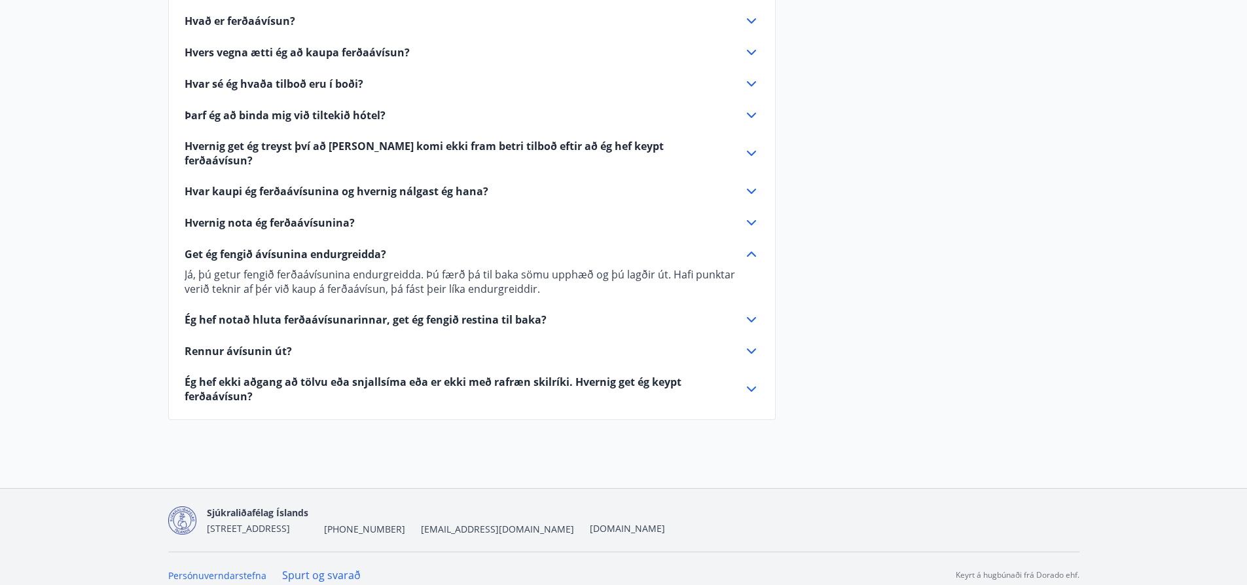
click at [346, 312] on span "Ég hef notað hluta ferðaávísunarinnar, get ég fengið restina til baka?" at bounding box center [366, 319] width 362 height 14
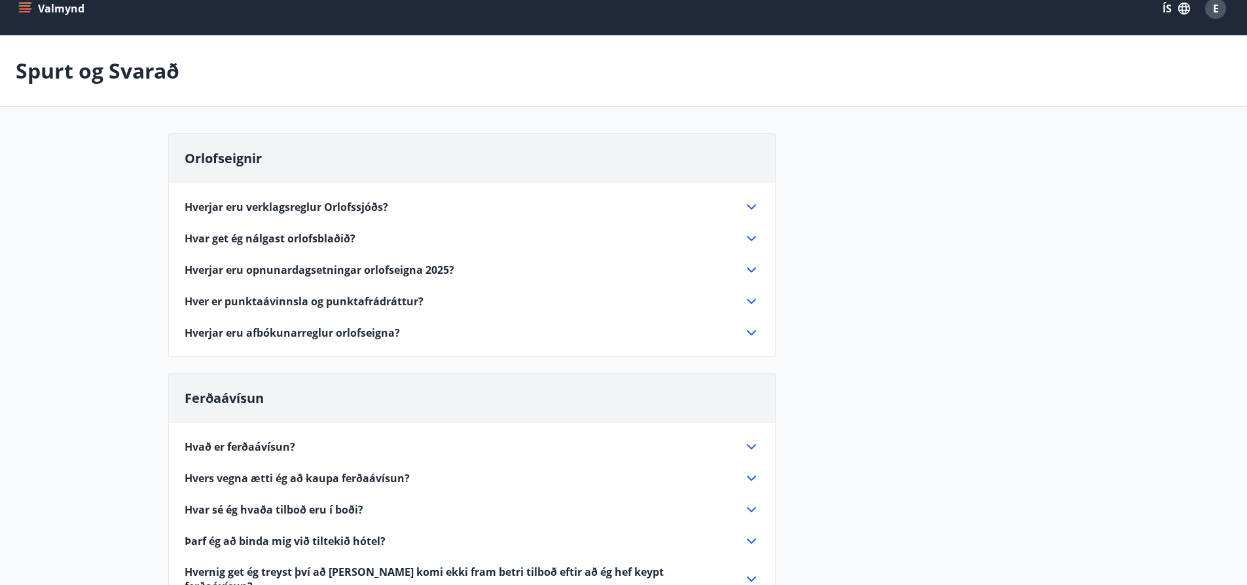
scroll to position [0, 0]
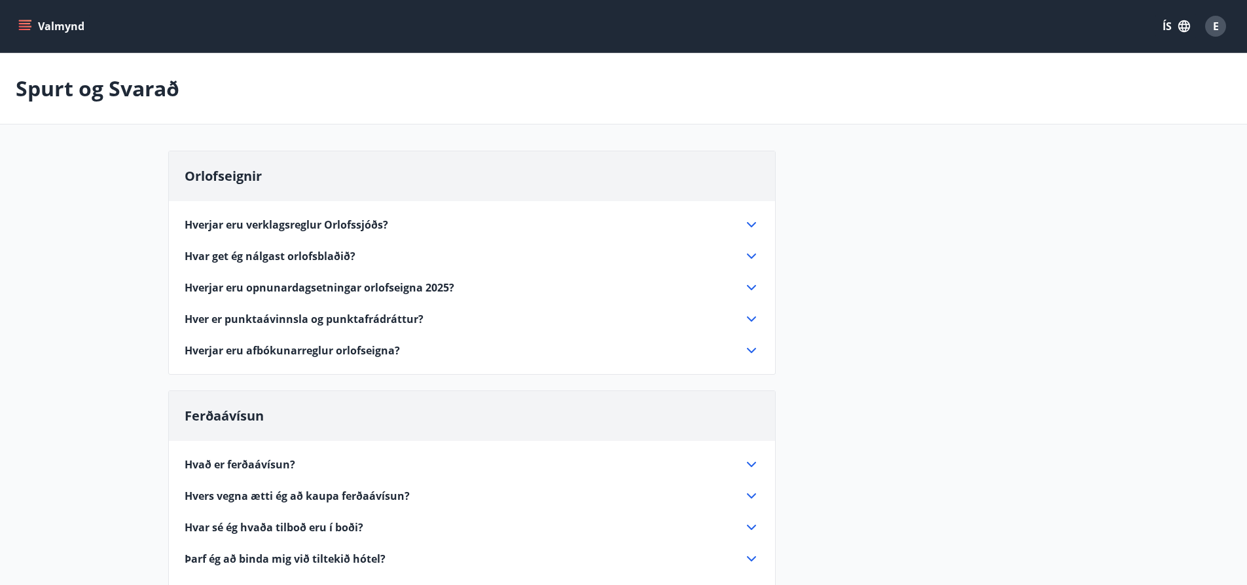
click at [26, 30] on icon "menu" at bounding box center [25, 29] width 12 height 1
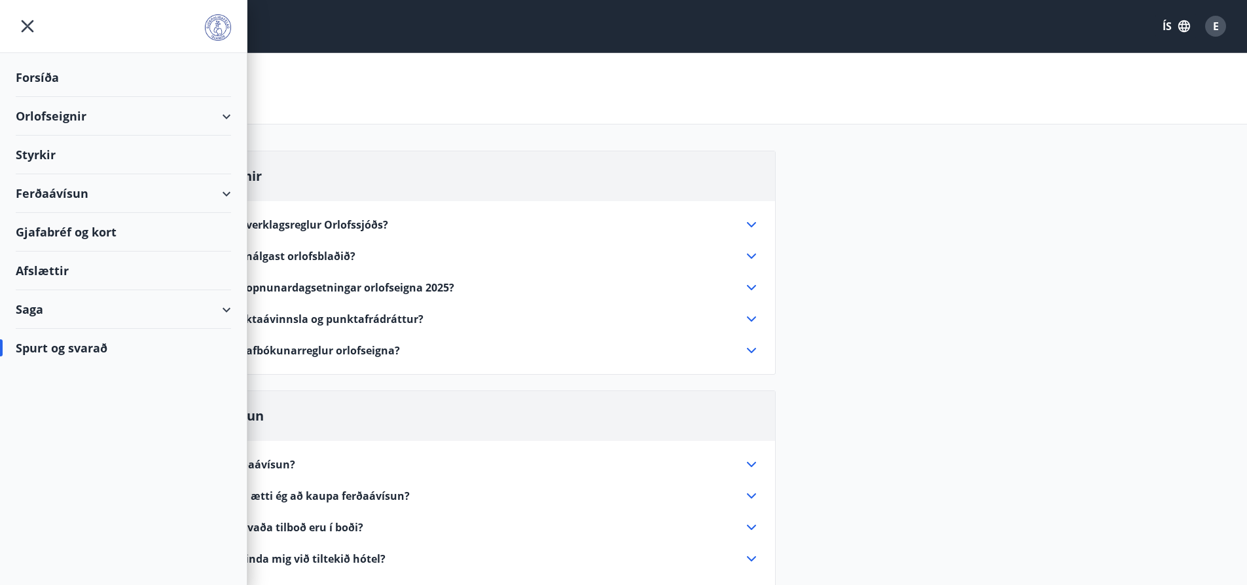
click at [54, 263] on div "Afslættir" at bounding box center [123, 270] width 215 height 39
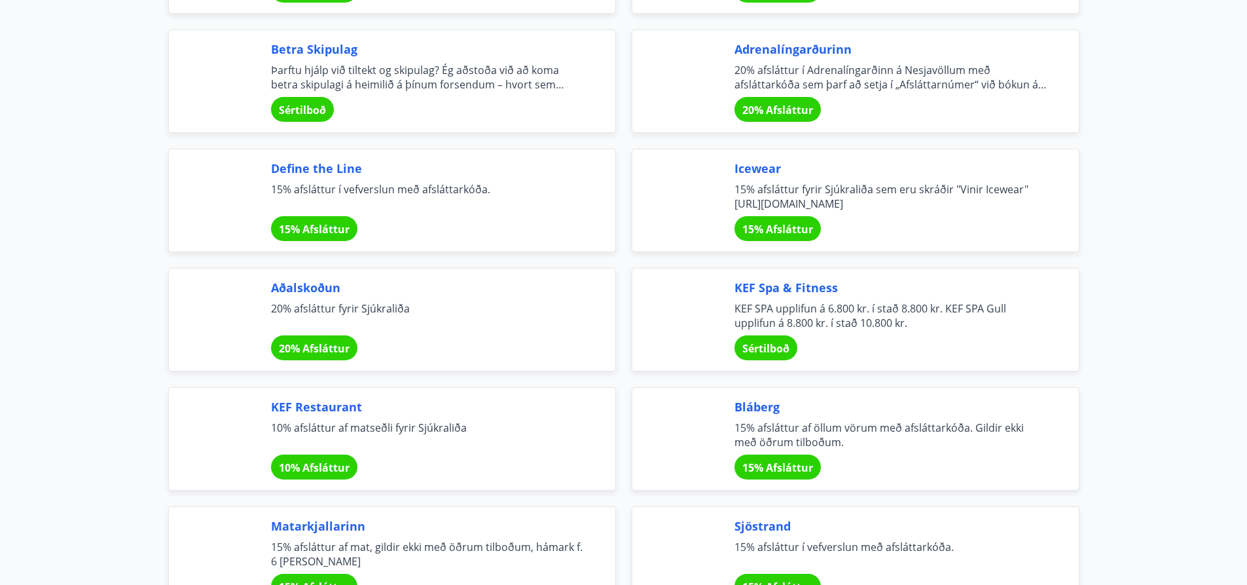
scroll to position [1572, 0]
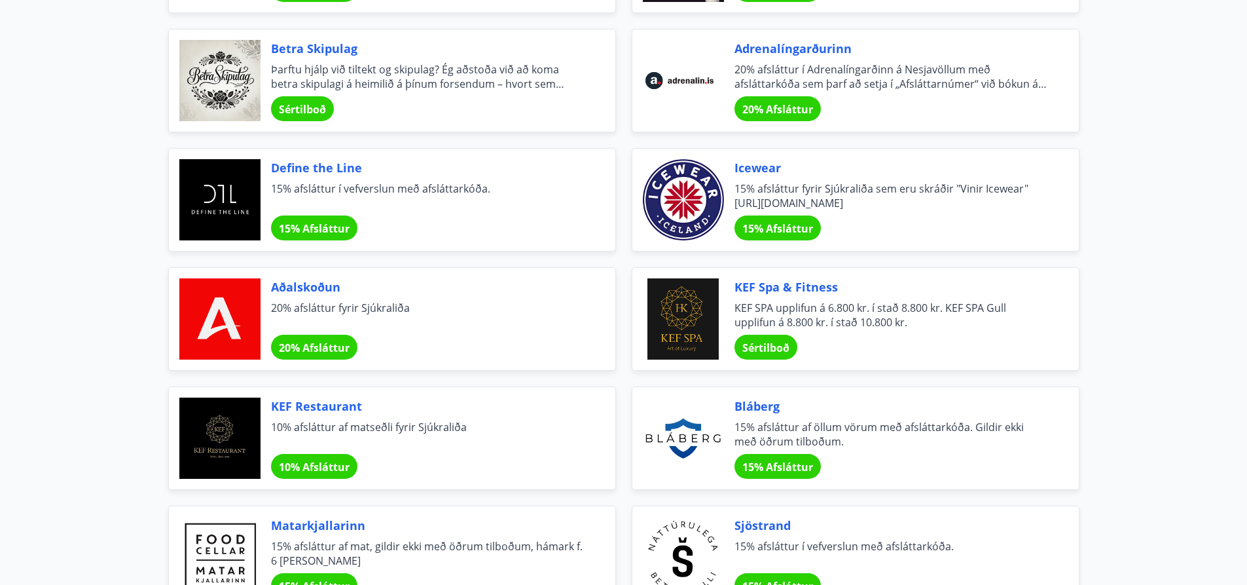
click at [758, 185] on span "15% afsláttur fyrir Sjúkraliða sem eru skráðir "Vinir Icewear" https://www.icew…" at bounding box center [891, 195] width 313 height 29
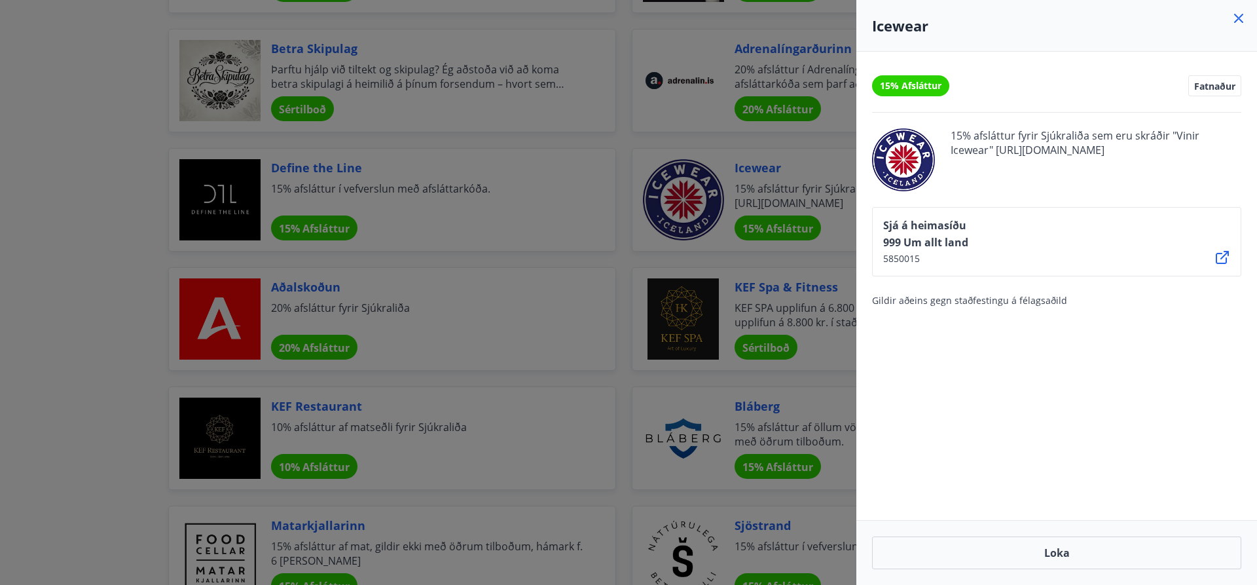
click at [583, 191] on div at bounding box center [628, 292] width 1257 height 585
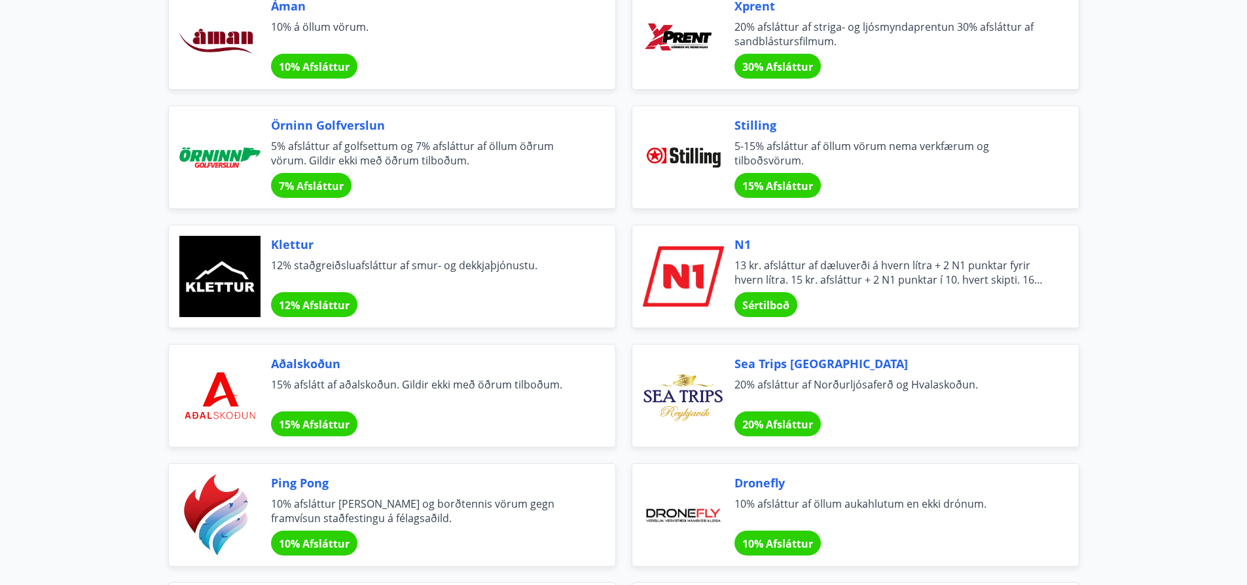
scroll to position [2589, 0]
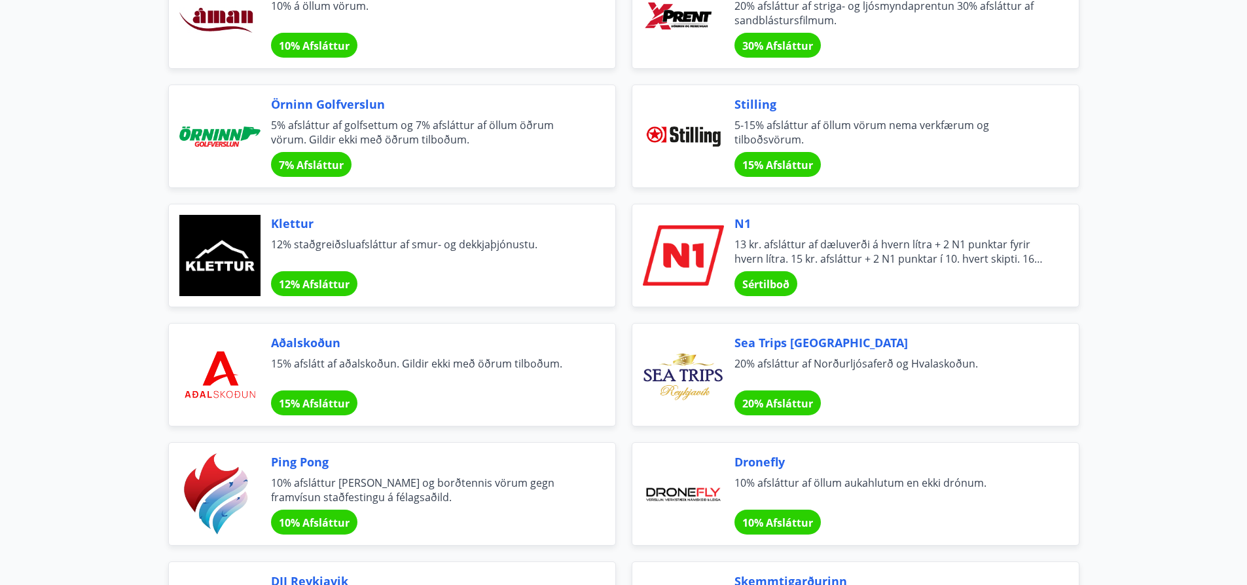
click at [762, 286] on span "Sértilboð" at bounding box center [766, 284] width 47 height 14
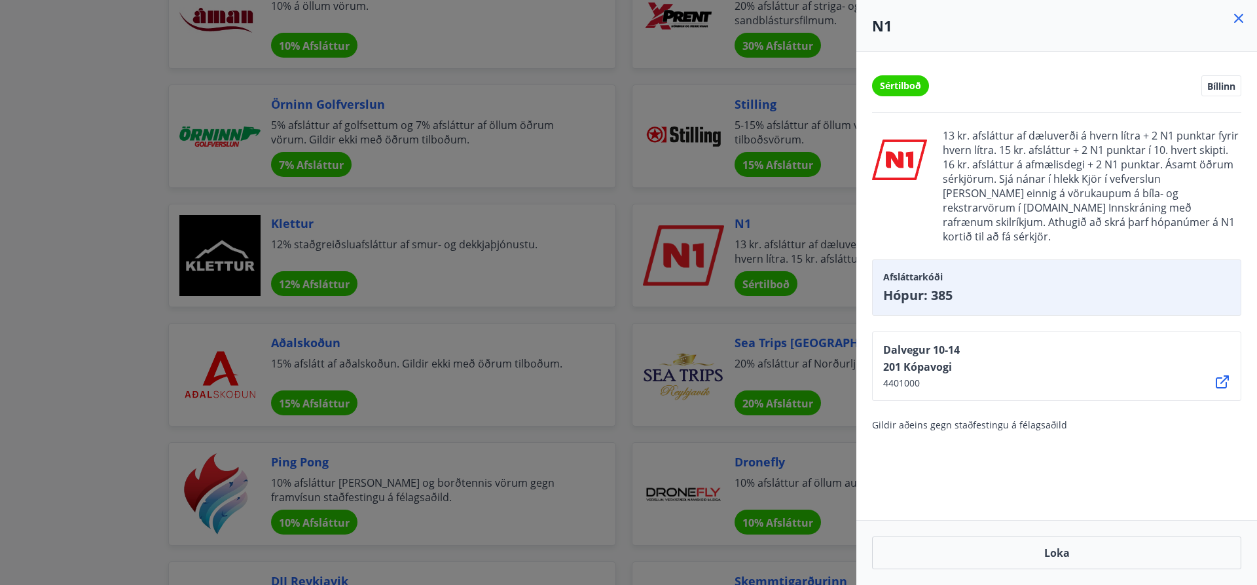
click at [1239, 12] on icon at bounding box center [1239, 18] width 16 height 16
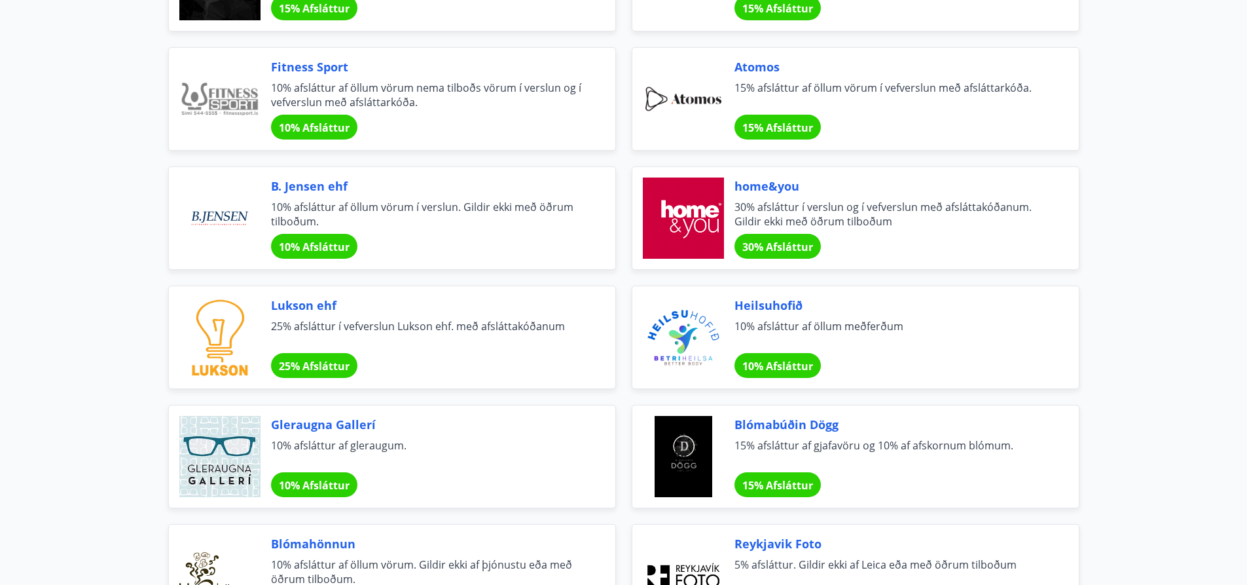
scroll to position [690, 0]
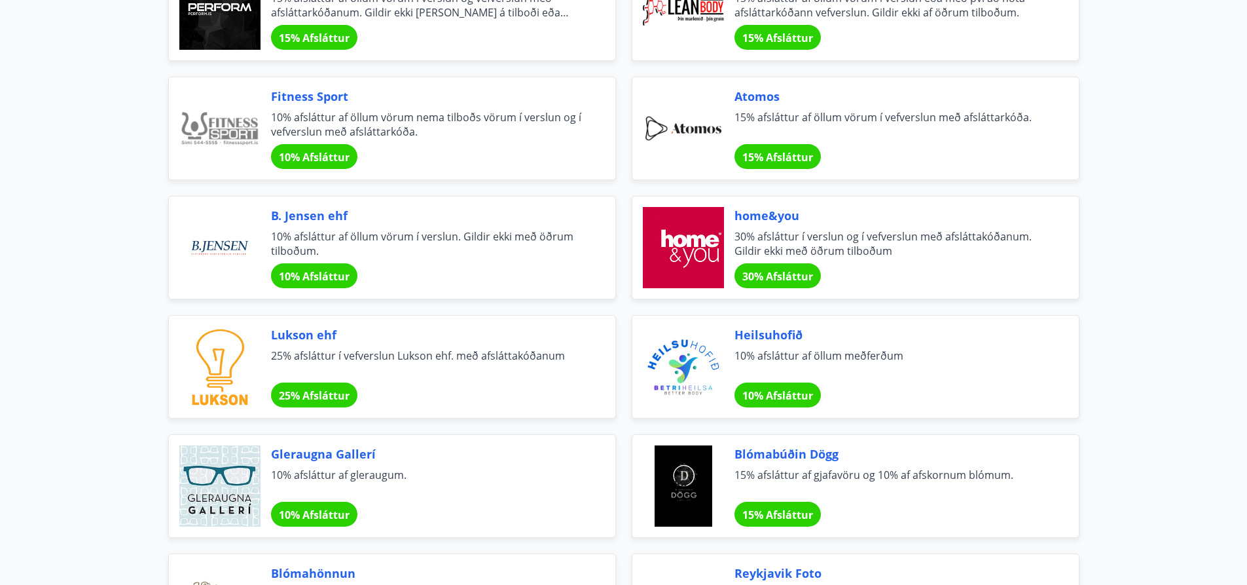
click at [768, 274] on span "30% Afsláttur" at bounding box center [778, 276] width 71 height 14
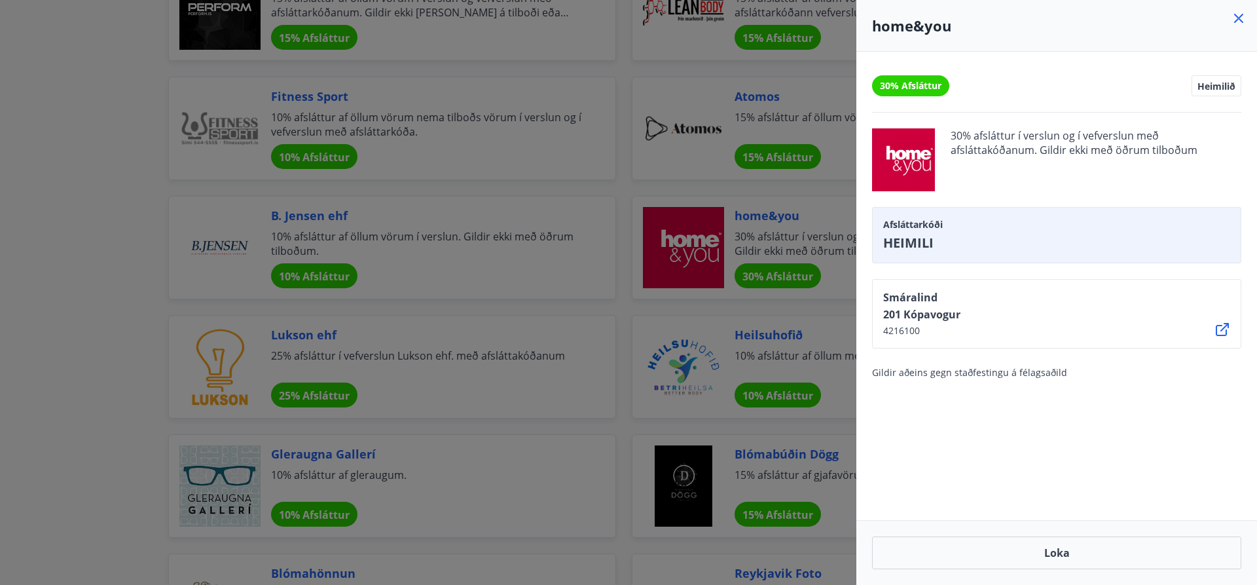
click at [620, 274] on div at bounding box center [628, 292] width 1257 height 585
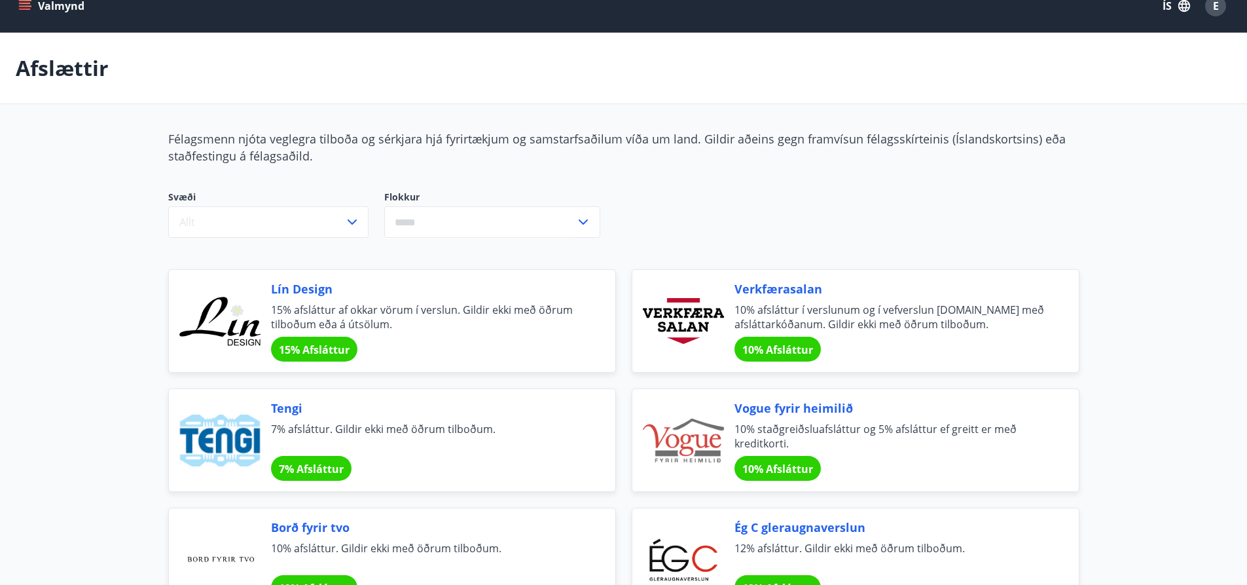
scroll to position [0, 0]
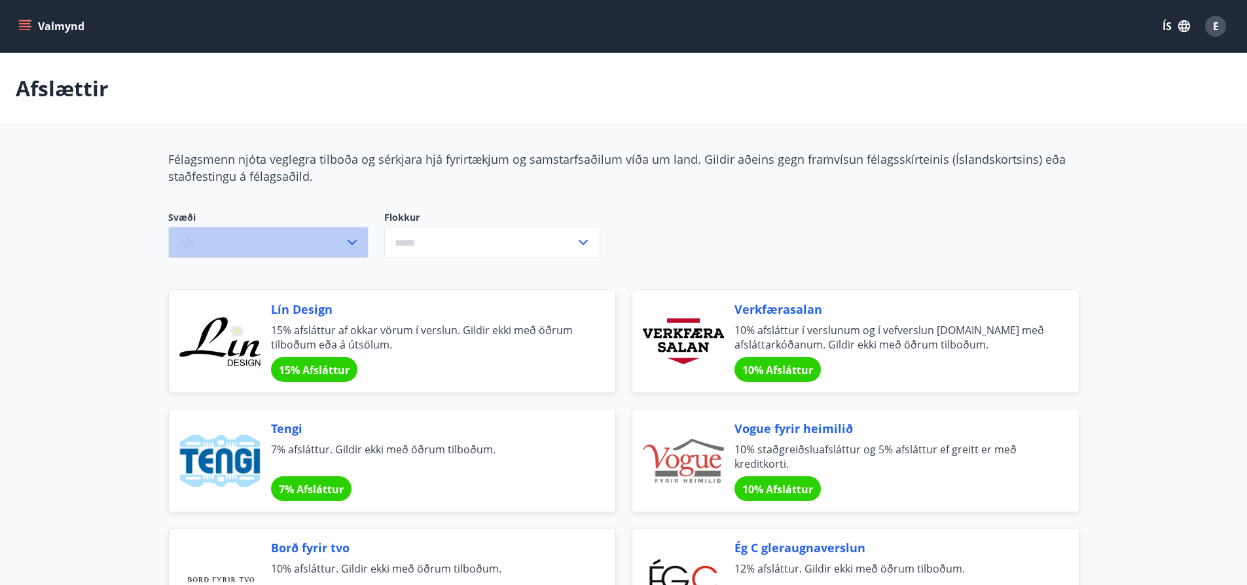
click at [355, 245] on icon "button" at bounding box center [352, 242] width 16 height 16
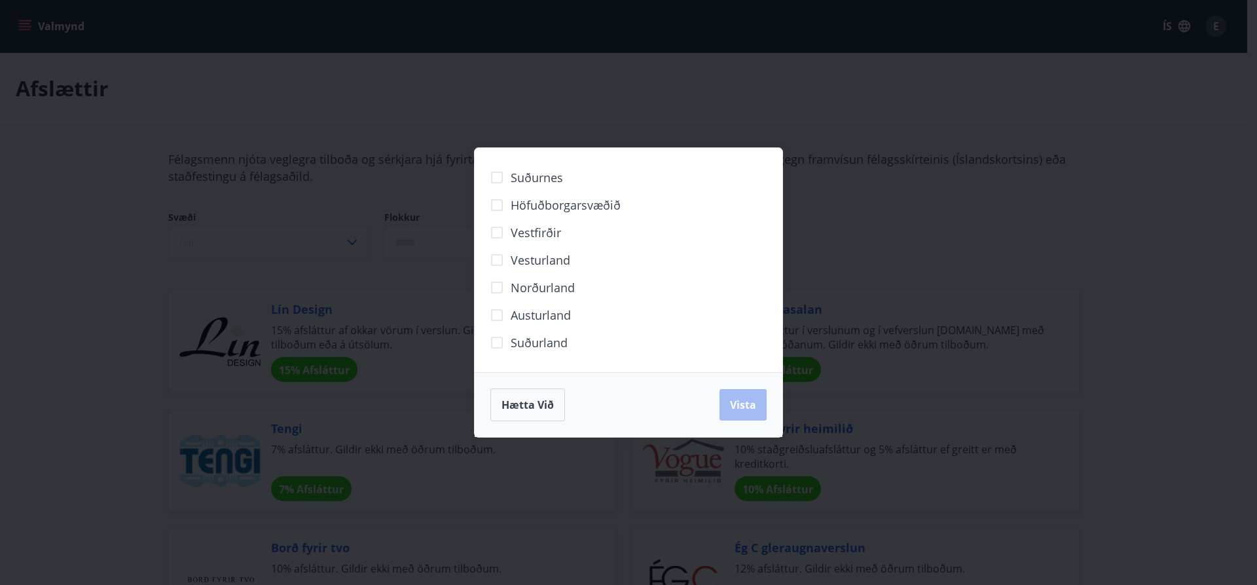
click at [569, 283] on span "Norðurland" at bounding box center [543, 287] width 64 height 17
click at [760, 403] on button "Vista" at bounding box center [743, 404] width 47 height 31
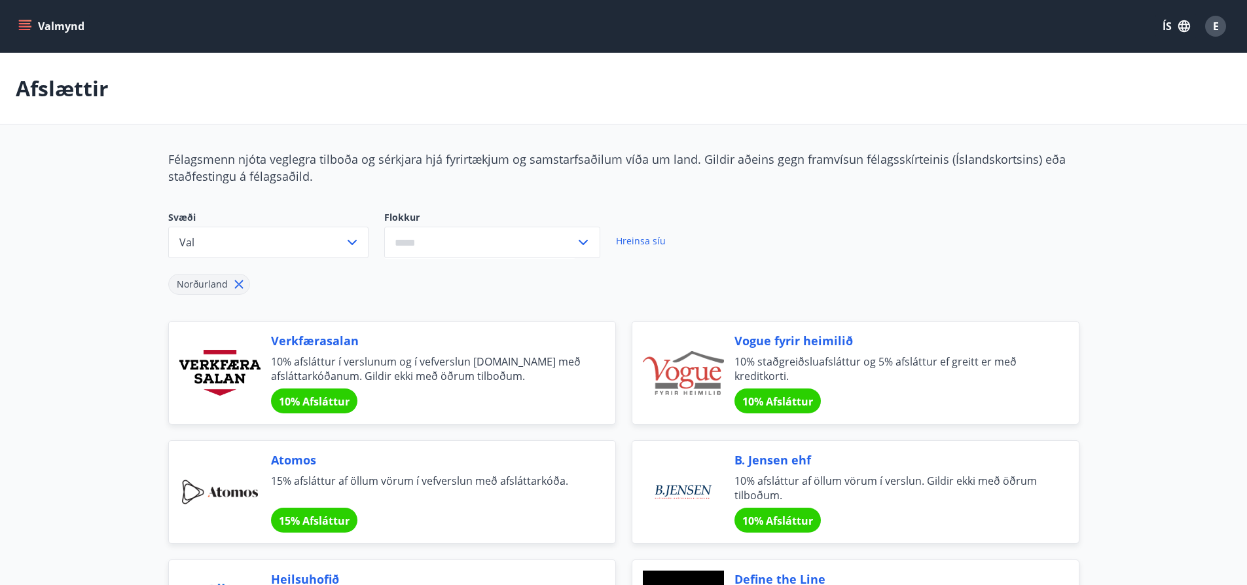
click at [17, 18] on button "Valmynd" at bounding box center [53, 26] width 74 height 24
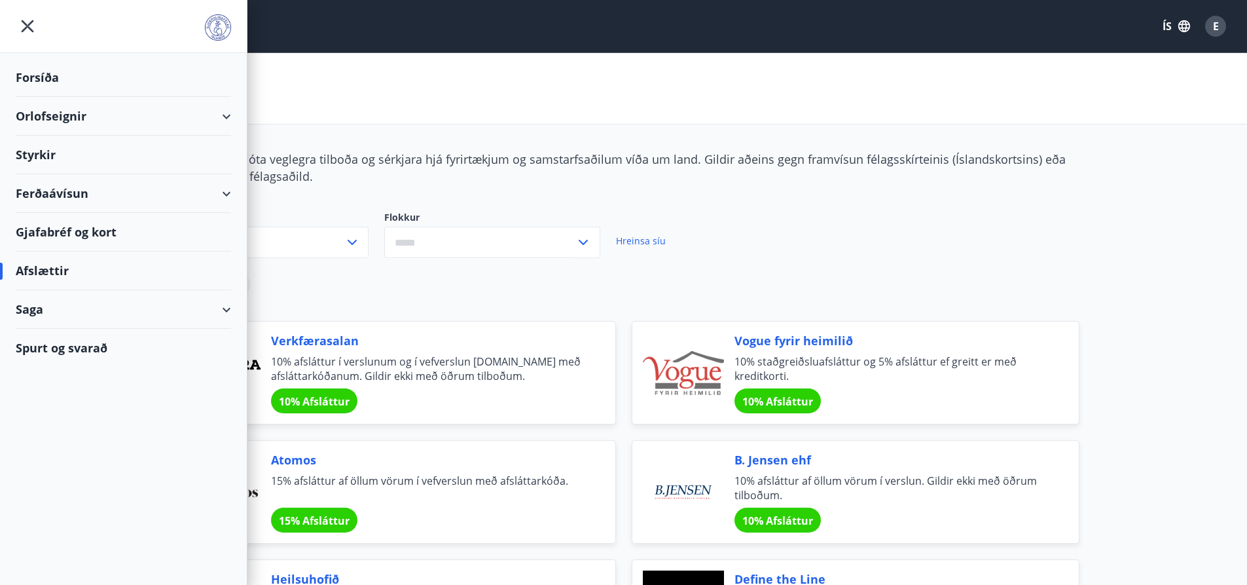
click at [109, 234] on div "Gjafabréf og kort" at bounding box center [123, 232] width 215 height 39
